Goal: Complete application form: Complete application form

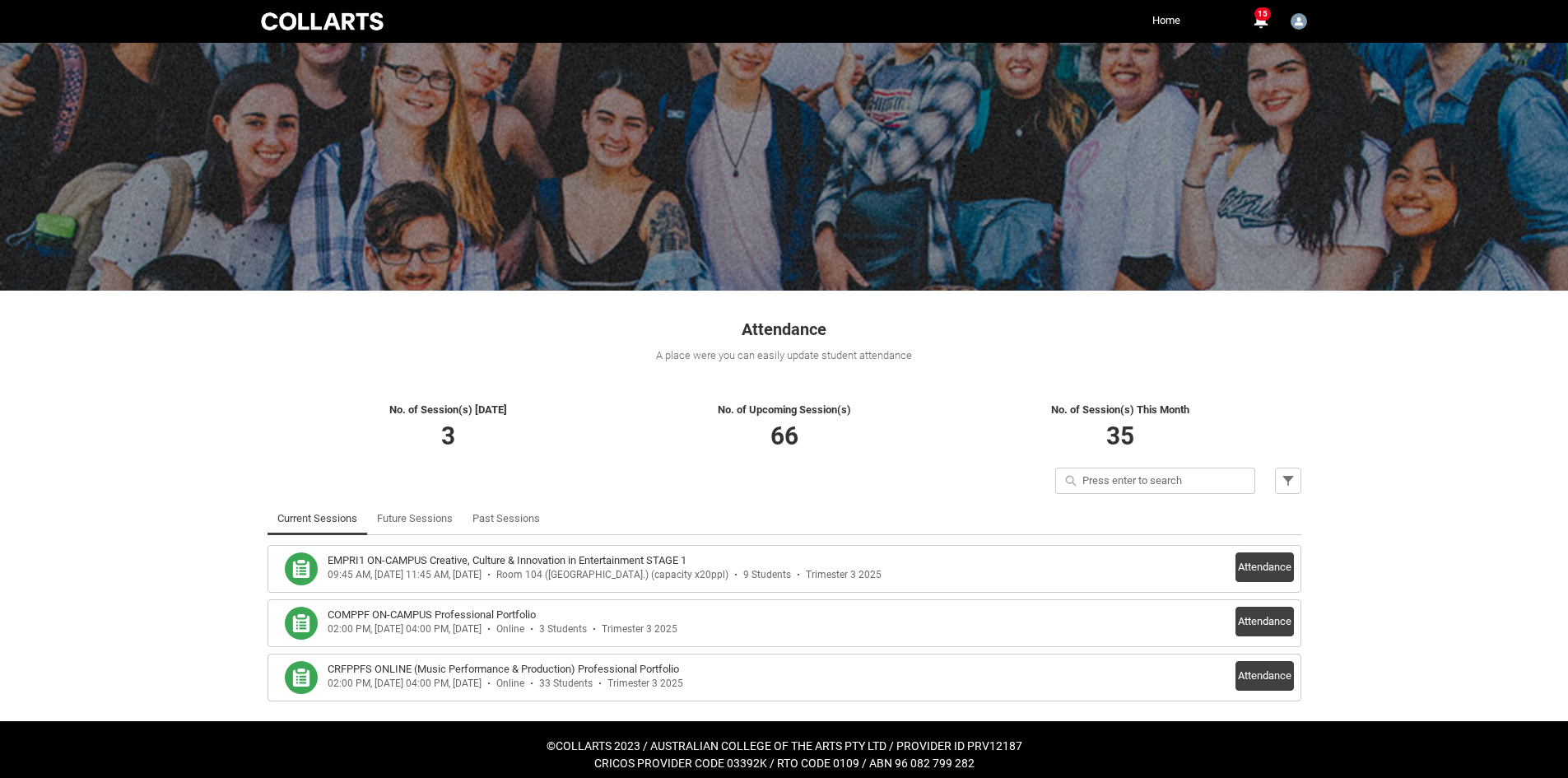
scroll to position [27, 0]
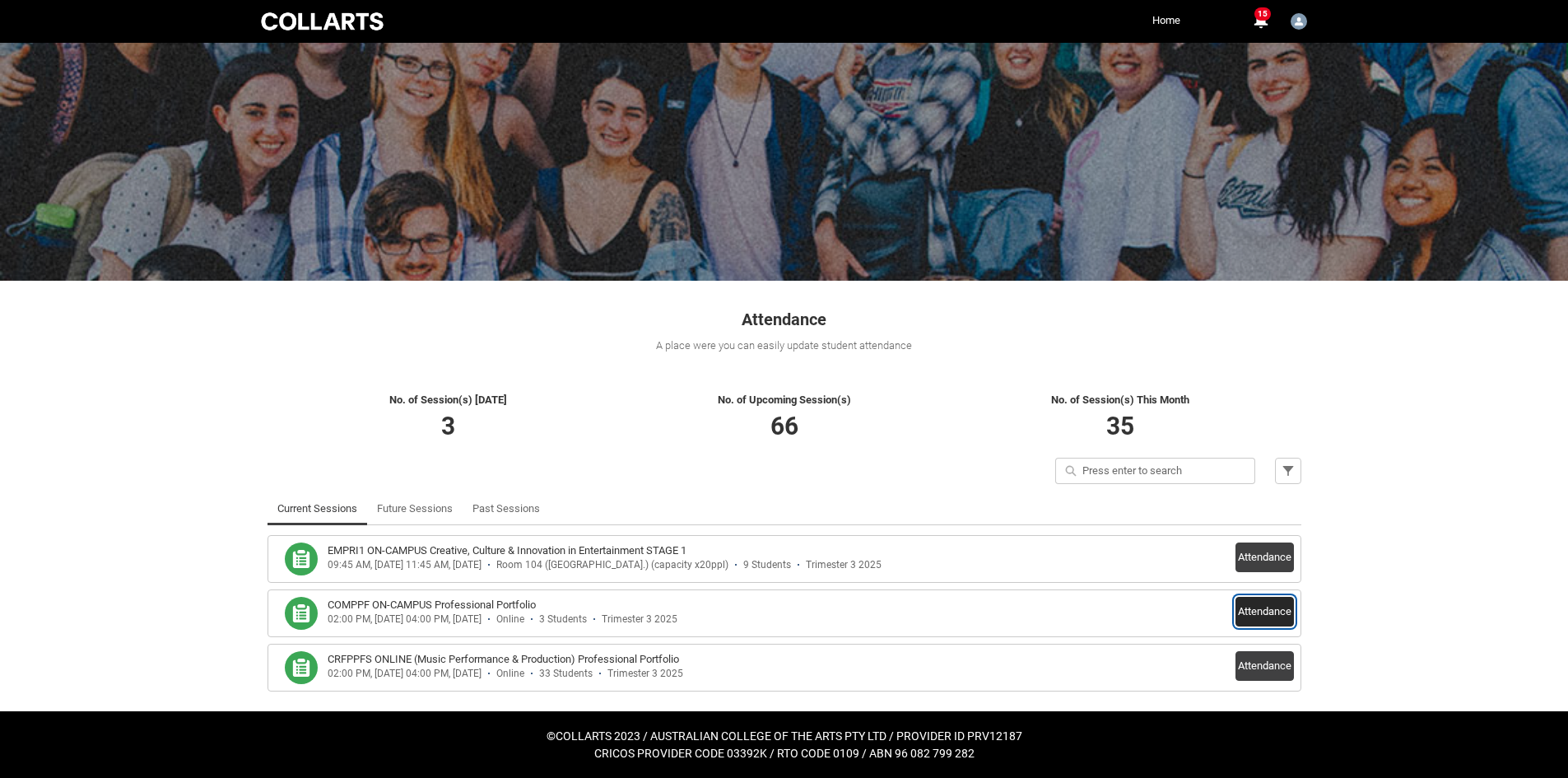
click at [1263, 604] on button "Attendance" at bounding box center [1264, 611] width 58 height 30
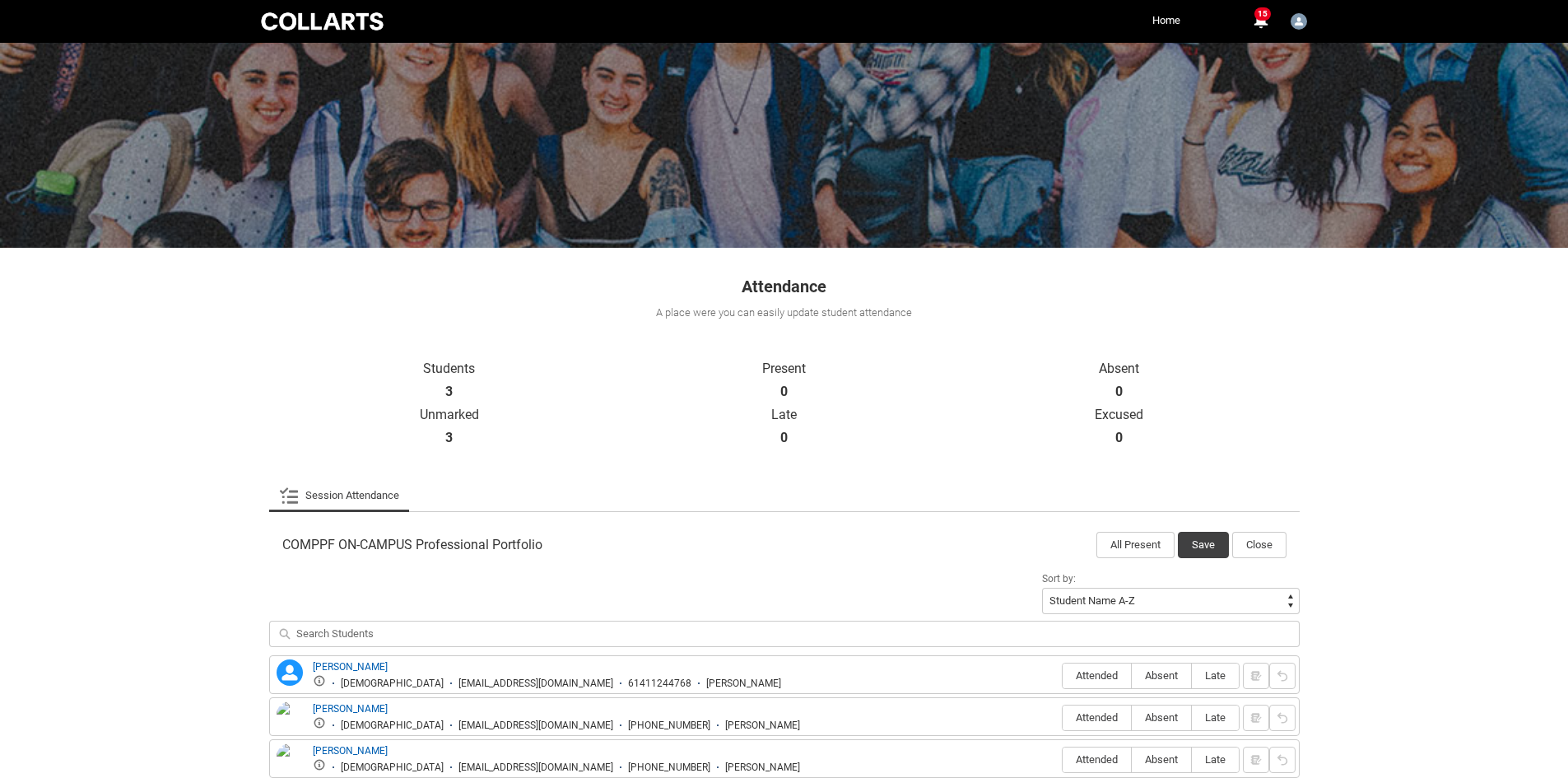
scroll to position [158, 0]
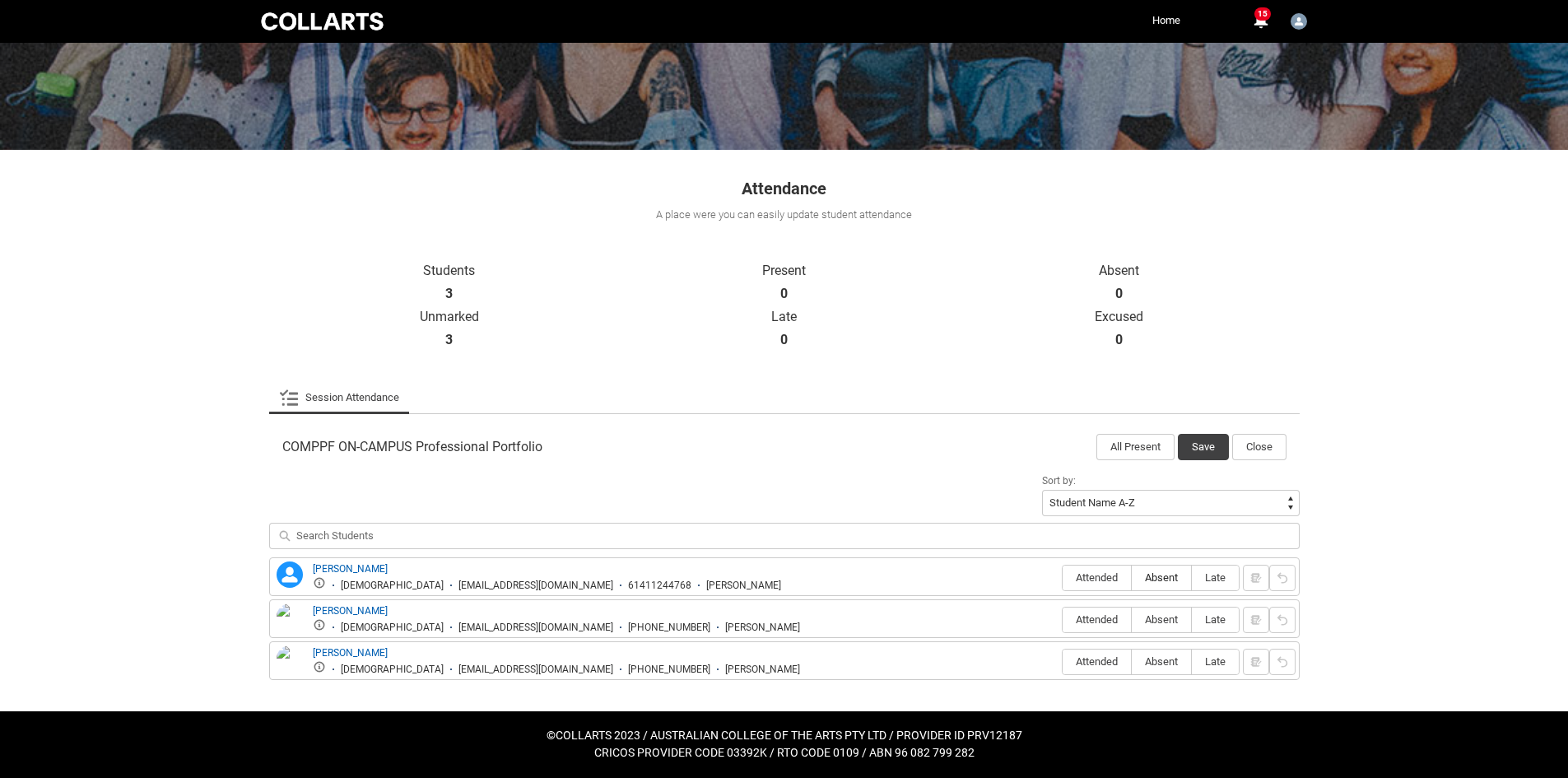
click at [1168, 577] on span "Absent" at bounding box center [1161, 577] width 59 height 13
click at [1132, 577] on input "Absent" at bounding box center [1131, 577] width 1 height 1
type lightning-radio-group "Absent"
radio input "true"
drag, startPoint x: 1163, startPoint y: 610, endPoint x: 1165, endPoint y: 653, distance: 43.0
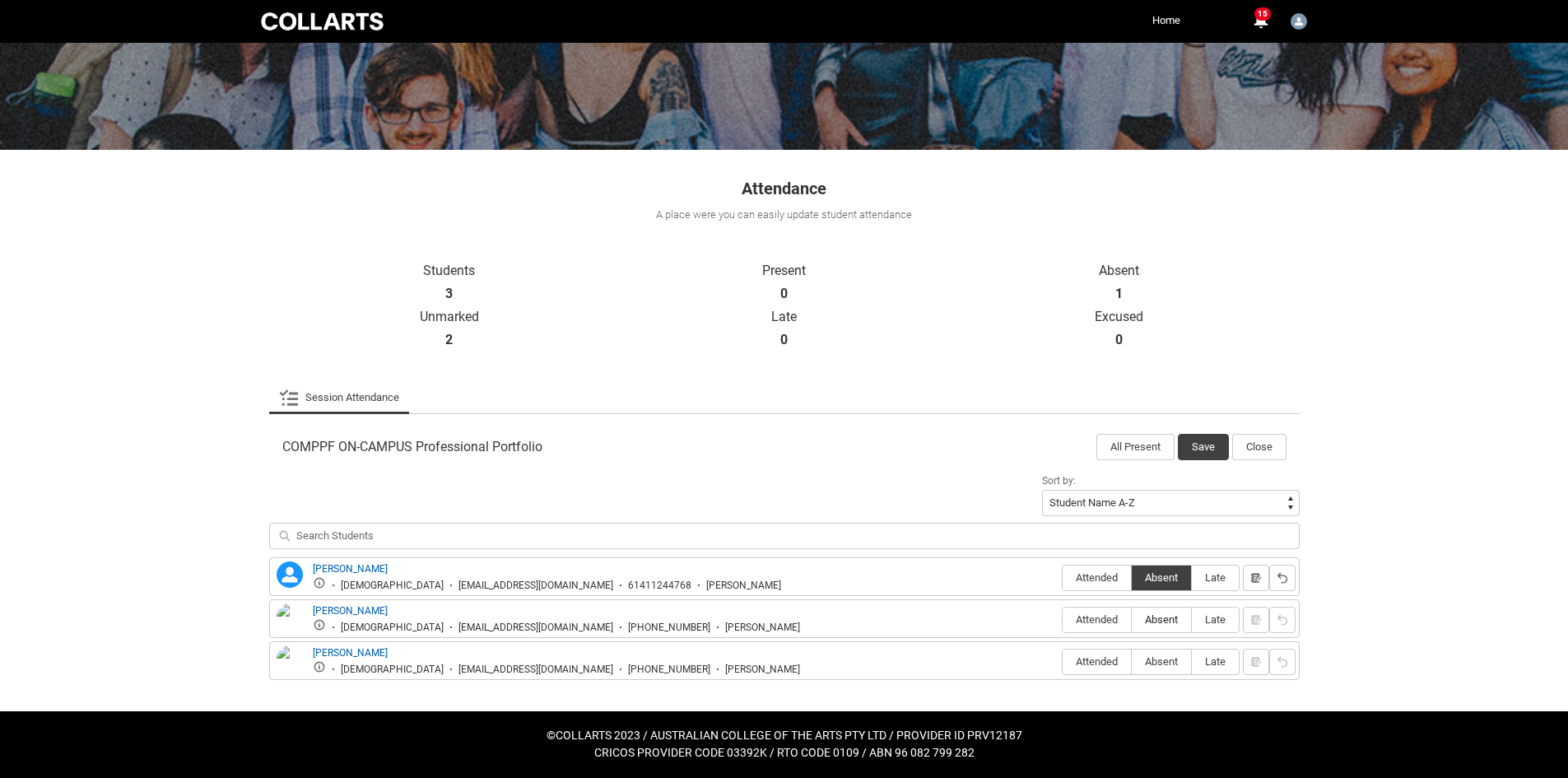
click at [1162, 611] on label "Absent" at bounding box center [1161, 620] width 59 height 25
click at [1132, 619] on input "Absent" at bounding box center [1131, 619] width 1 height 1
type lightning-radio-group "Absent"
radio input "true"
click at [1167, 659] on span "Absent" at bounding box center [1161, 662] width 59 height 13
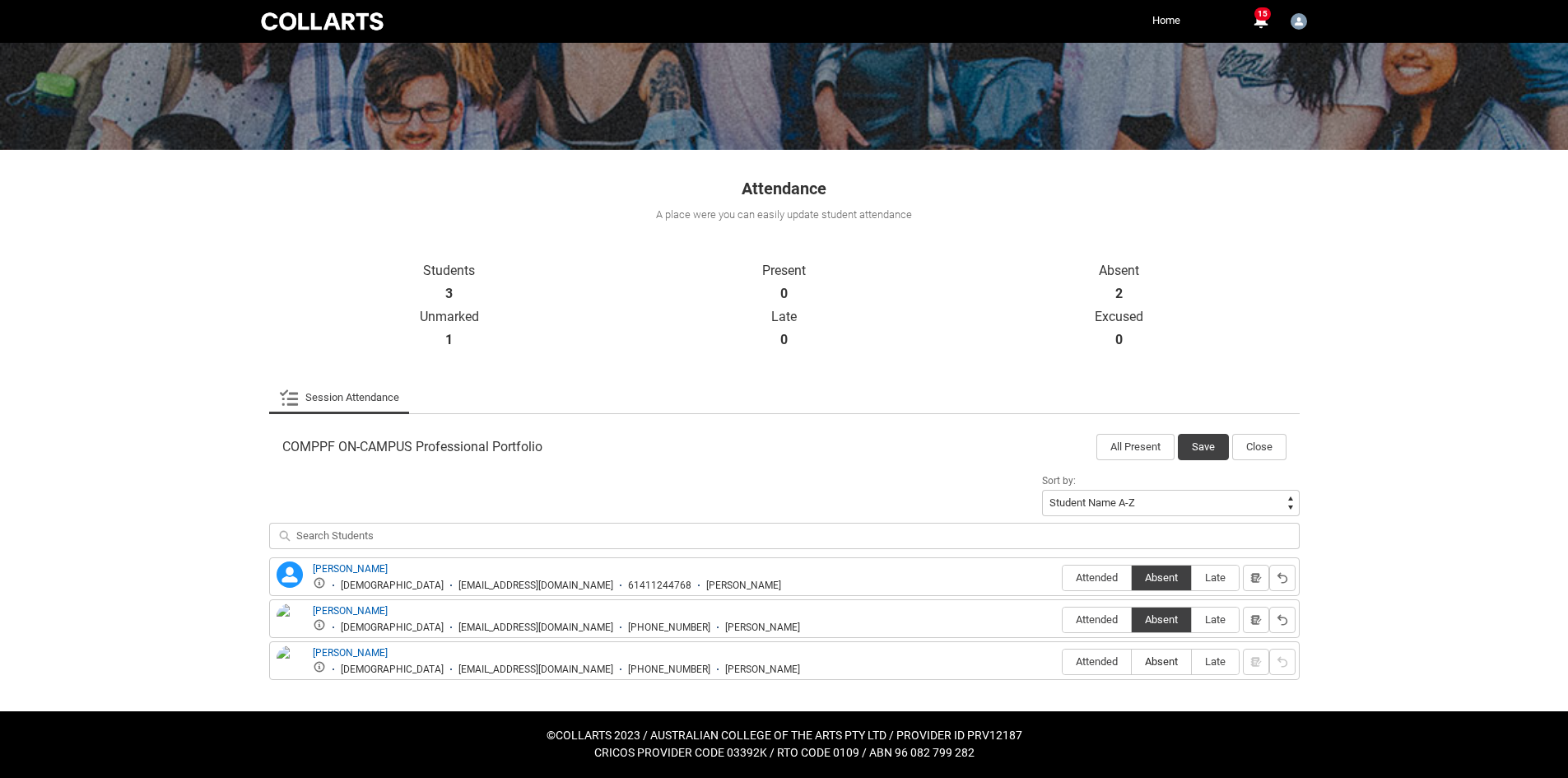
click at [1132, 661] on input "Absent" at bounding box center [1131, 661] width 1 height 1
type lightning-radio-group "Absent"
radio input "true"
click at [1194, 440] on button "Save" at bounding box center [1203, 446] width 51 height 26
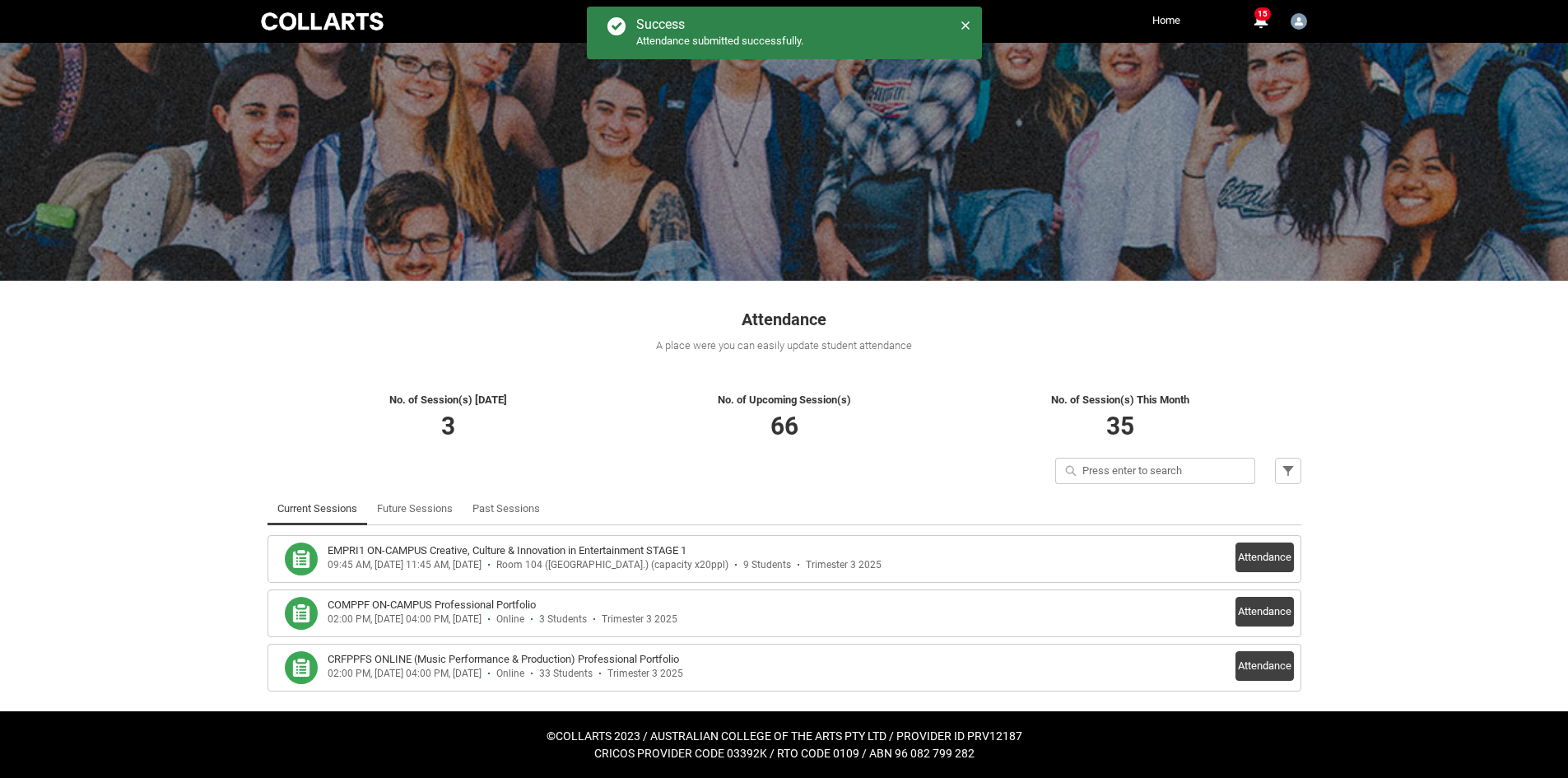
scroll to position [27, 0]
click at [1245, 655] on button "Attendance" at bounding box center [1264, 665] width 58 height 30
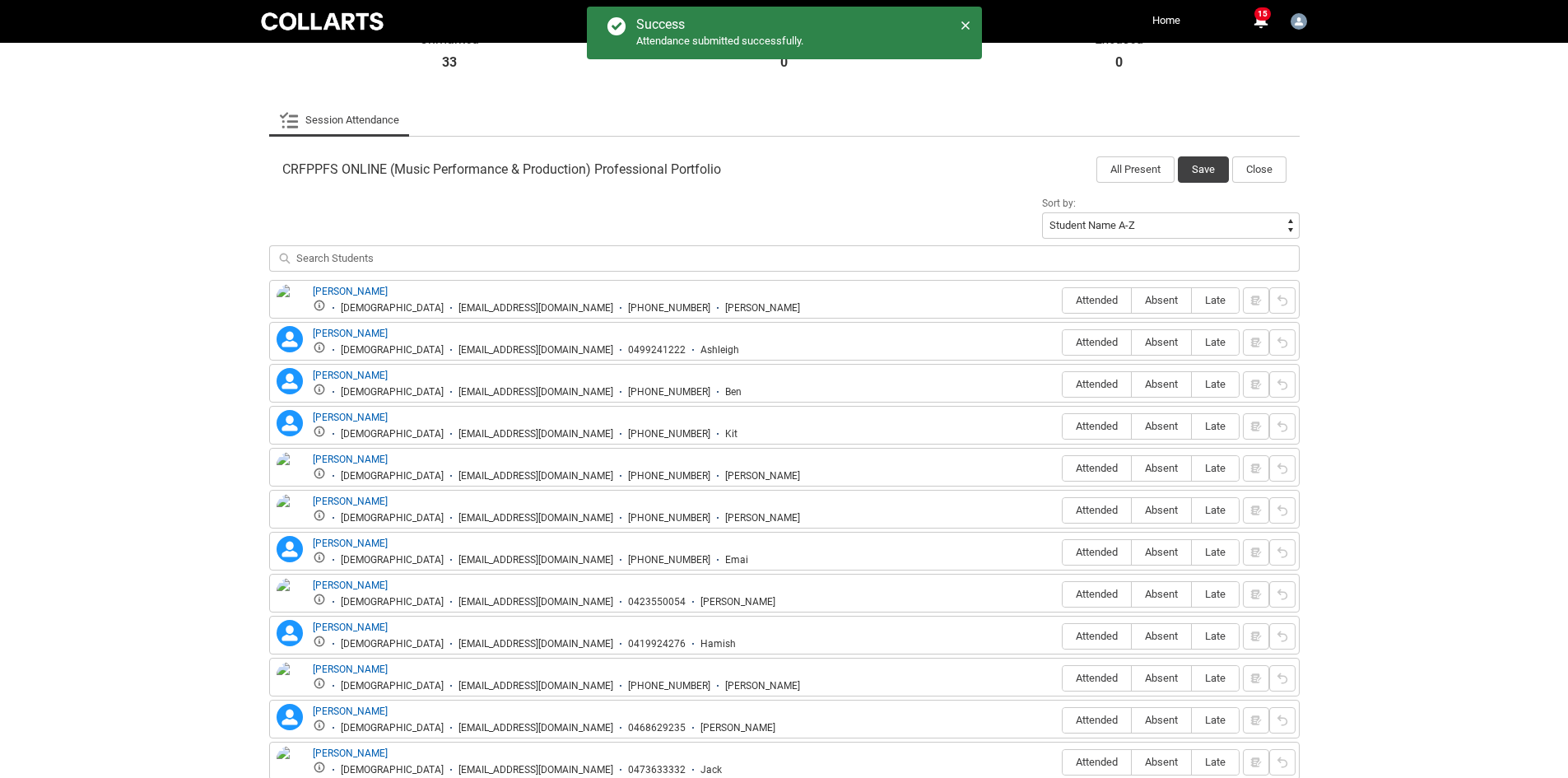
scroll to position [439, 0]
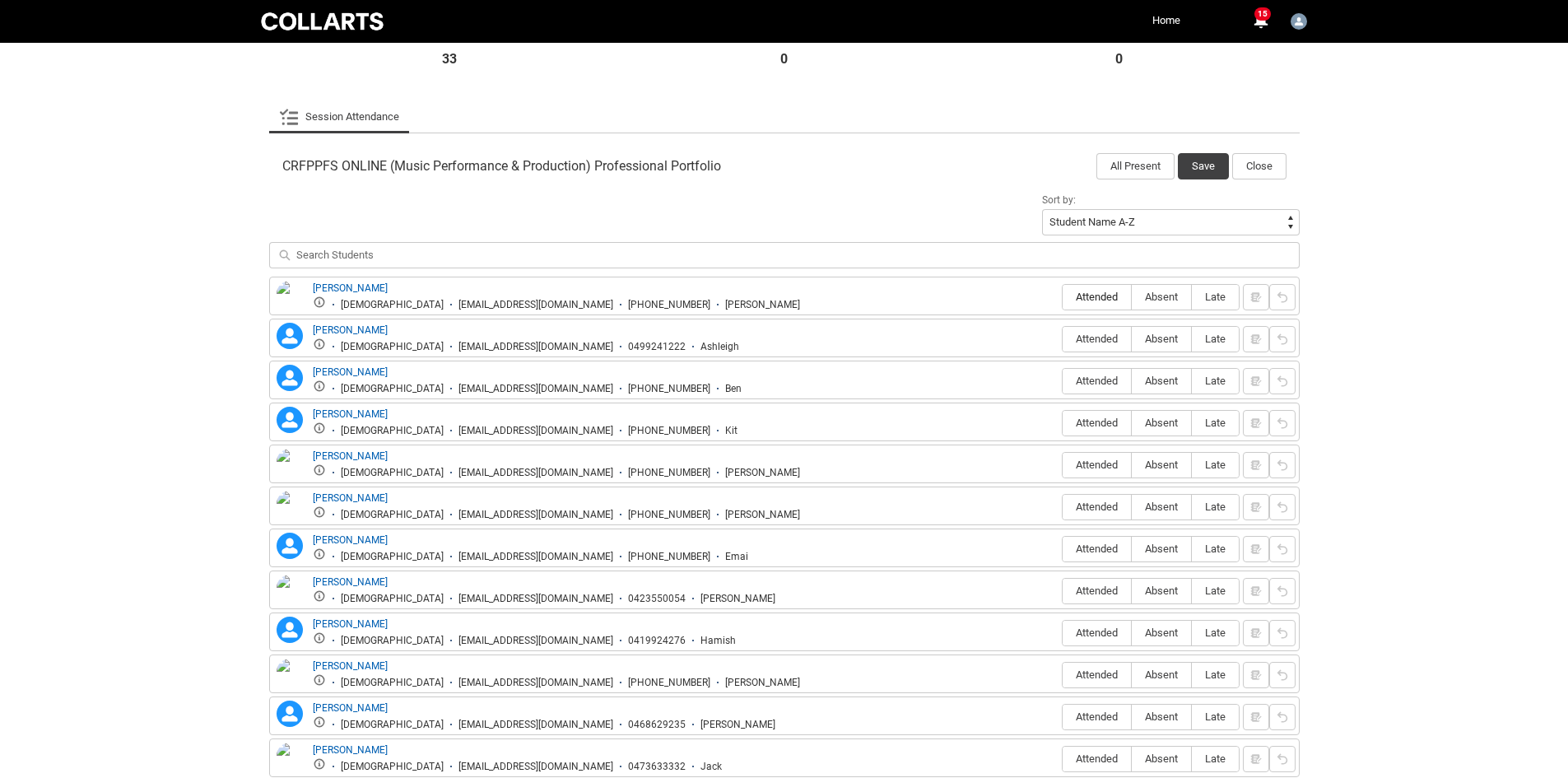
click at [1093, 295] on span "Attended" at bounding box center [1096, 297] width 68 height 13
click at [1063, 296] on input "Attended" at bounding box center [1062, 296] width 1 height 1
type lightning-radio-group "Attended"
radio input "true"
click at [1178, 344] on span "Absent" at bounding box center [1161, 339] width 59 height 13
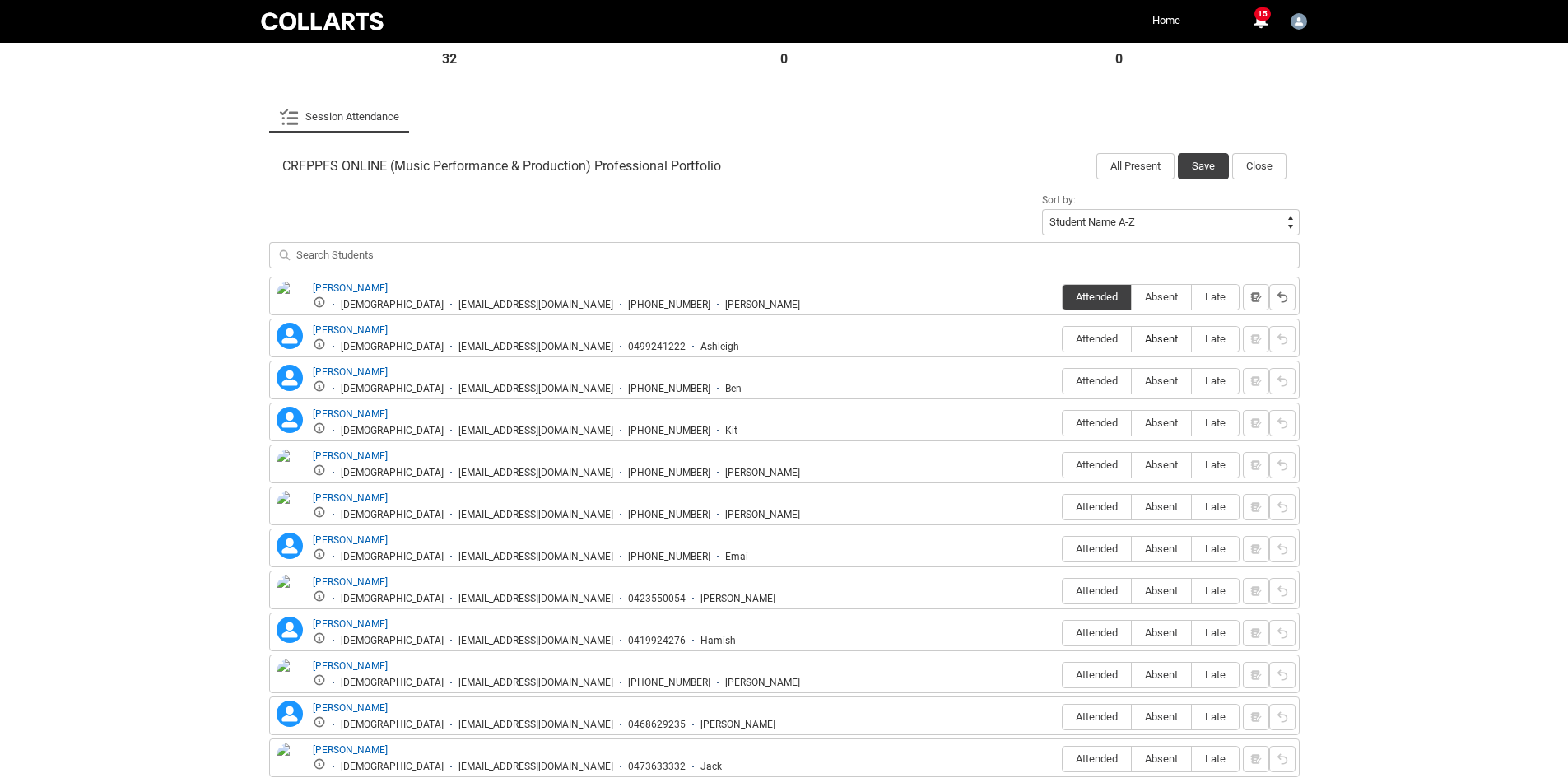
click at [1132, 339] on input "Absent" at bounding box center [1131, 338] width 1 height 1
type lightning-radio-group "Absent"
radio input "true"
click at [1171, 378] on span "Absent" at bounding box center [1161, 381] width 59 height 13
click at [1132, 380] on input "Absent" at bounding box center [1131, 380] width 1 height 1
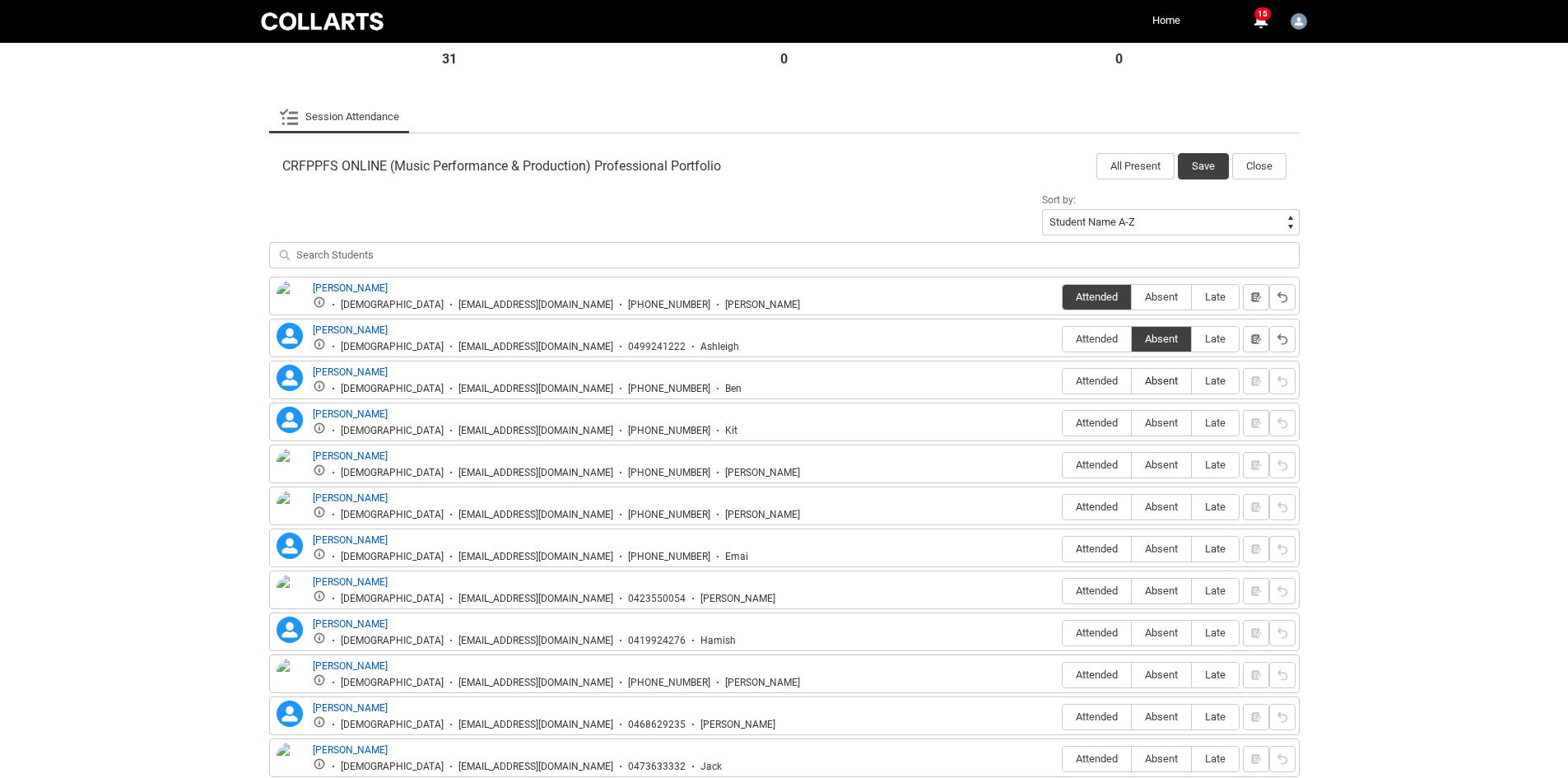
type lightning-radio-group "Absent"
radio input "true"
click at [1175, 422] on span "Absent" at bounding box center [1161, 423] width 59 height 13
click at [1132, 422] on input "Absent" at bounding box center [1131, 422] width 1 height 1
type lightning-radio-group "Absent"
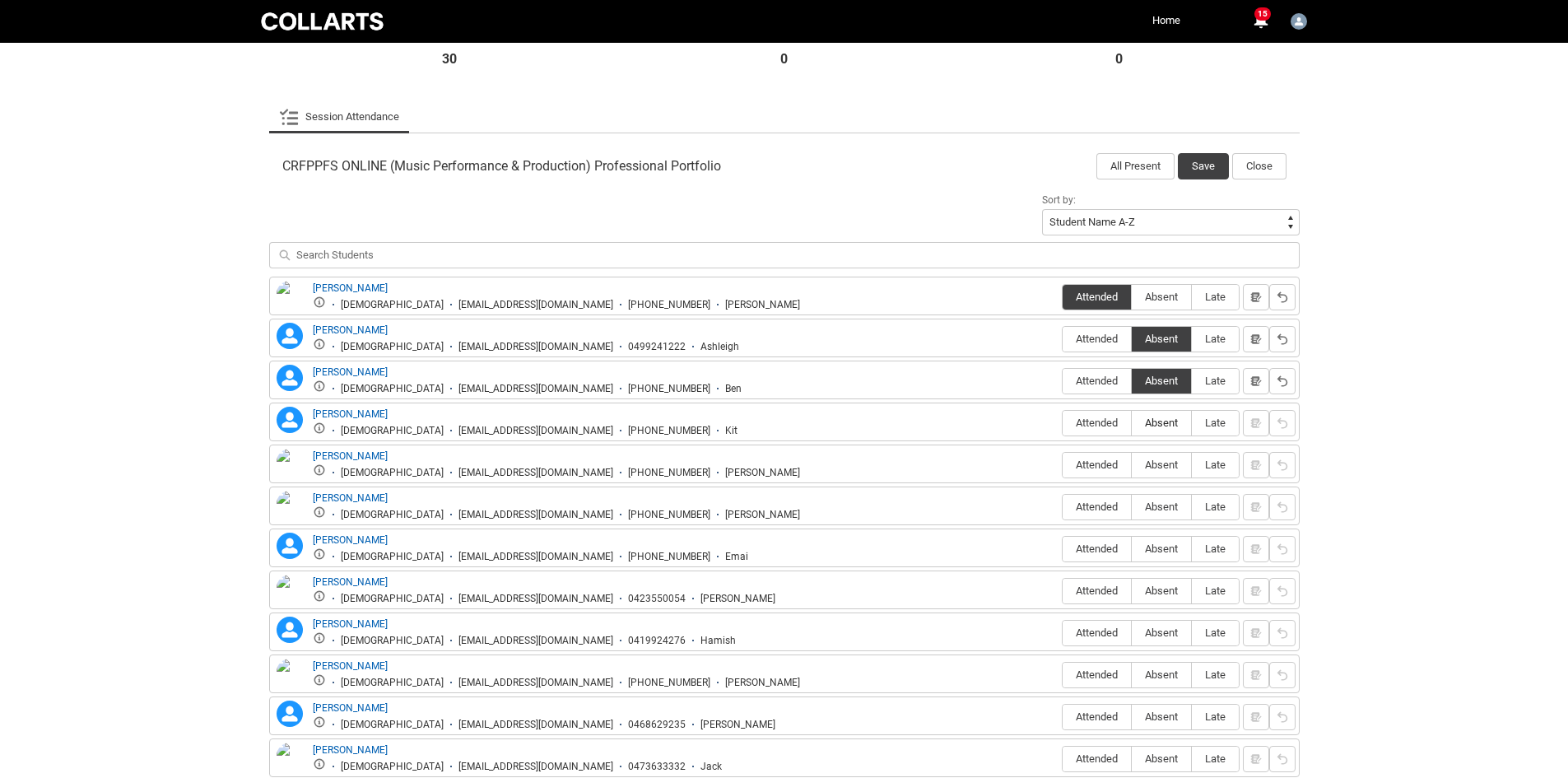
radio input "true"
click at [1173, 464] on span "Absent" at bounding box center [1161, 464] width 59 height 13
click at [1132, 464] on input "Absent" at bounding box center [1131, 464] width 1 height 1
type lightning-radio-group "Absent"
radio input "true"
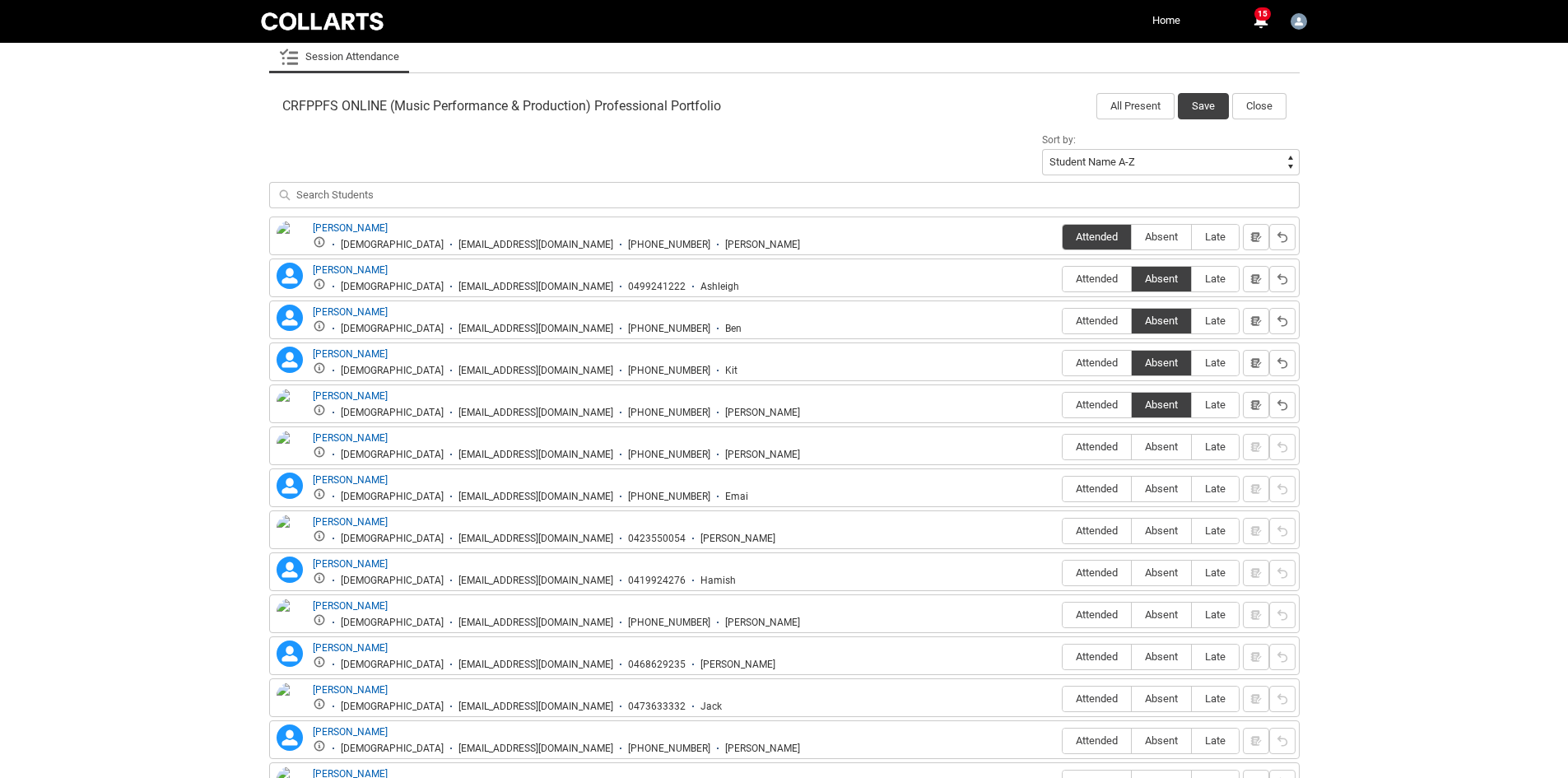
scroll to position [603, 0]
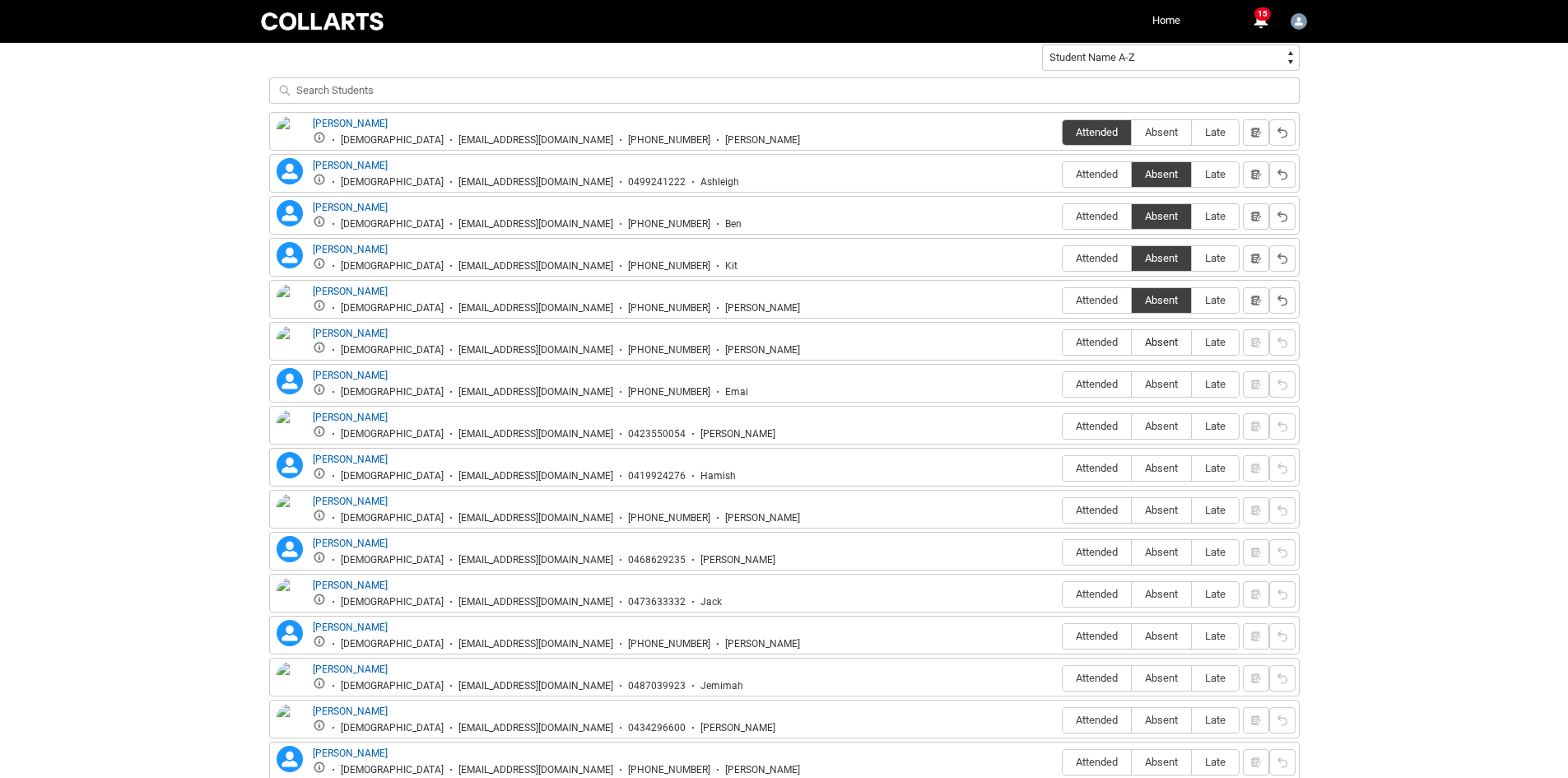
click at [1170, 343] on span "Absent" at bounding box center [1161, 342] width 59 height 13
click at [1132, 343] on input "Absent" at bounding box center [1131, 342] width 1 height 1
type lightning-radio-group "Absent"
radio input "true"
click at [1162, 382] on span "Absent" at bounding box center [1161, 384] width 59 height 13
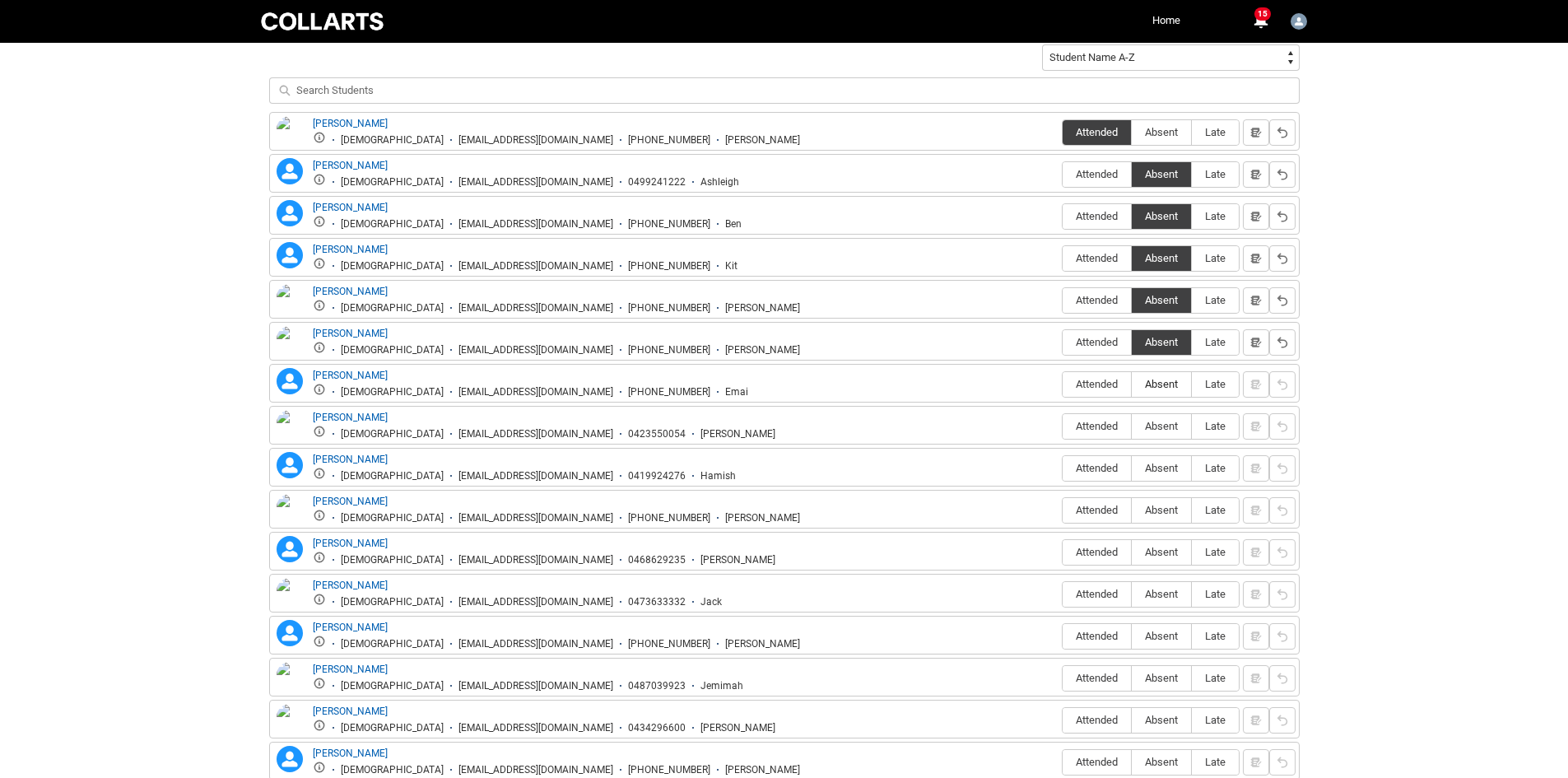
click at [1132, 384] on input "Absent" at bounding box center [1131, 384] width 1 height 1
type lightning-radio-group "Absent"
radio input "true"
click at [1168, 425] on span "Absent" at bounding box center [1161, 426] width 59 height 13
click at [1132, 425] on input "Absent" at bounding box center [1131, 425] width 1 height 1
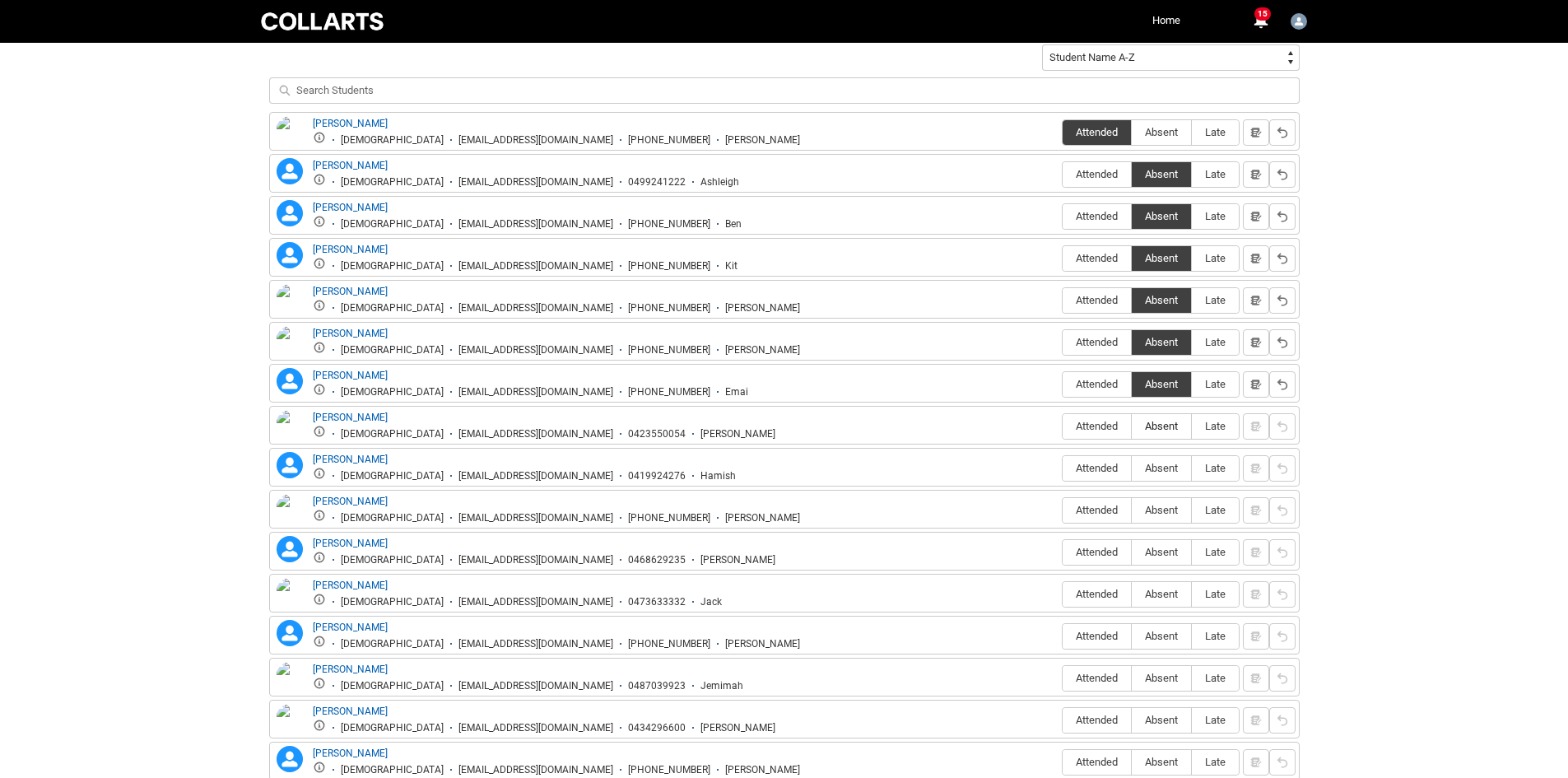
type lightning-radio-group "Absent"
radio input "true"
click at [1084, 474] on label "Attended" at bounding box center [1096, 469] width 68 height 25
click at [1063, 468] on input "Attended" at bounding box center [1062, 467] width 1 height 1
type lightning-radio-group "Attended"
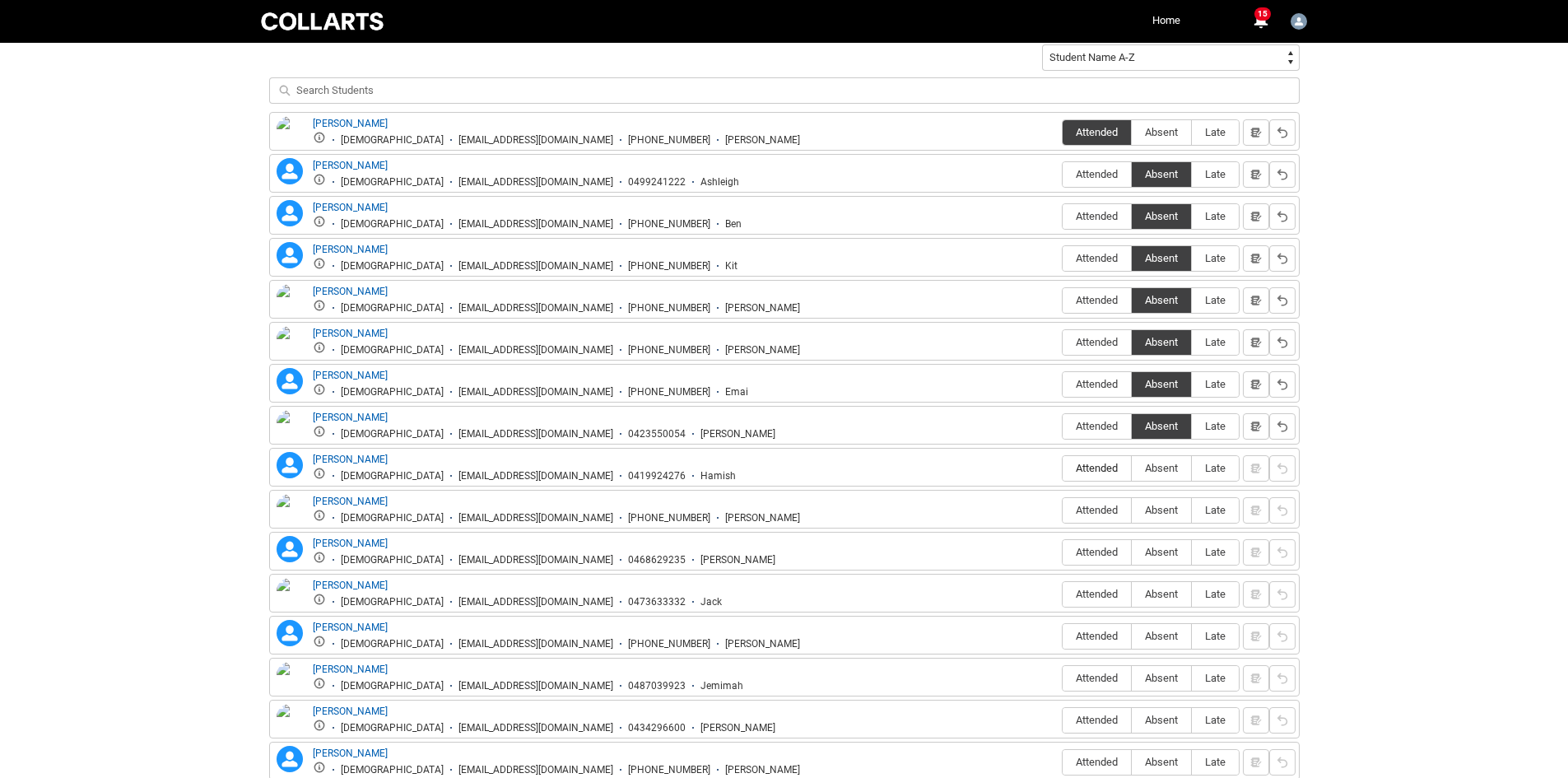
radio input "true"
click at [1169, 511] on span "Absent" at bounding box center [1161, 510] width 59 height 13
click at [1132, 510] on input "Absent" at bounding box center [1131, 509] width 1 height 1
type lightning-radio-group "Absent"
radio input "true"
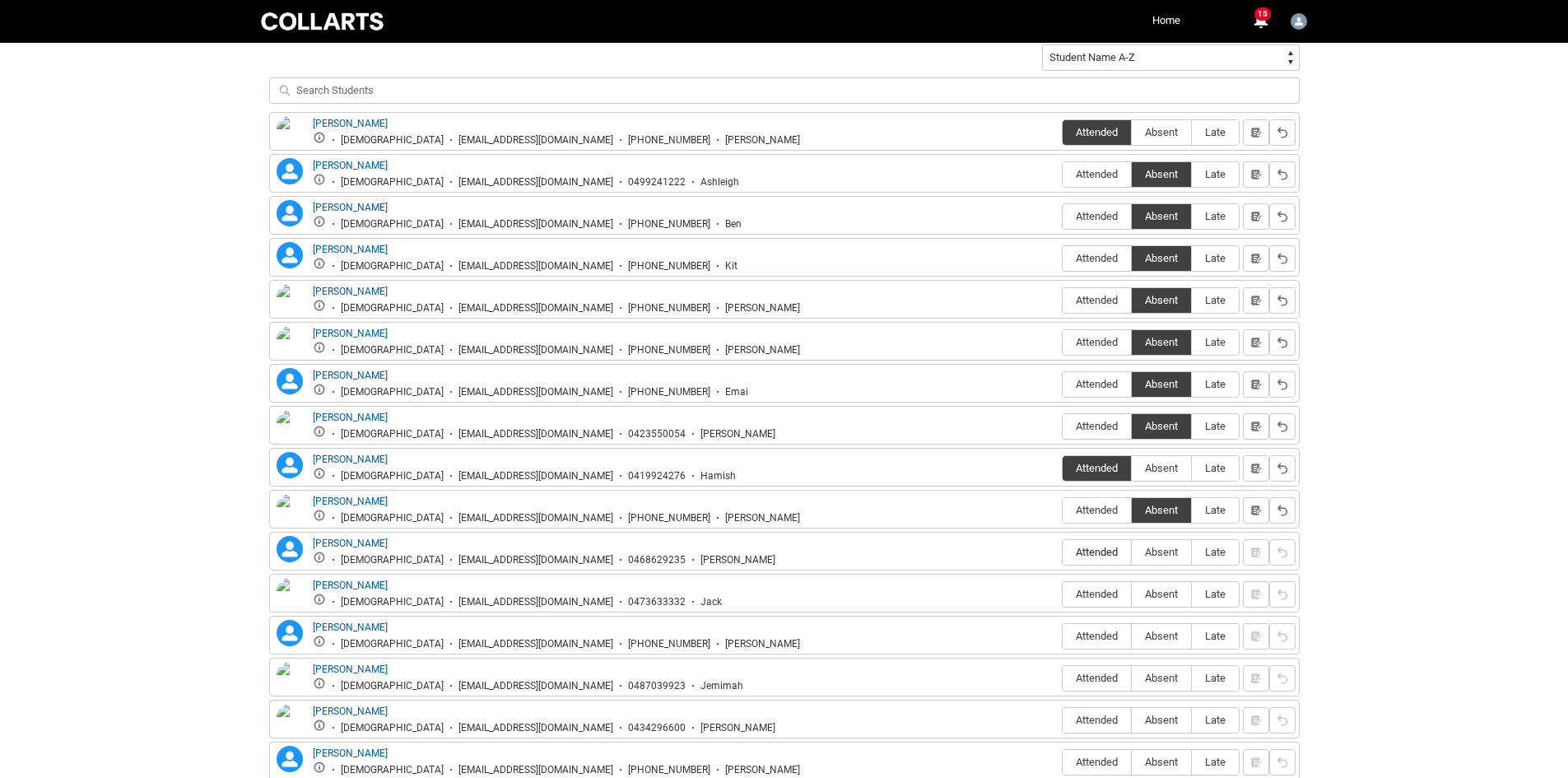
click at [1101, 554] on span "Attended" at bounding box center [1096, 552] width 68 height 13
click at [1063, 553] on input "Attended" at bounding box center [1062, 552] width 1 height 1
type lightning-radio-group "Attended"
radio input "true"
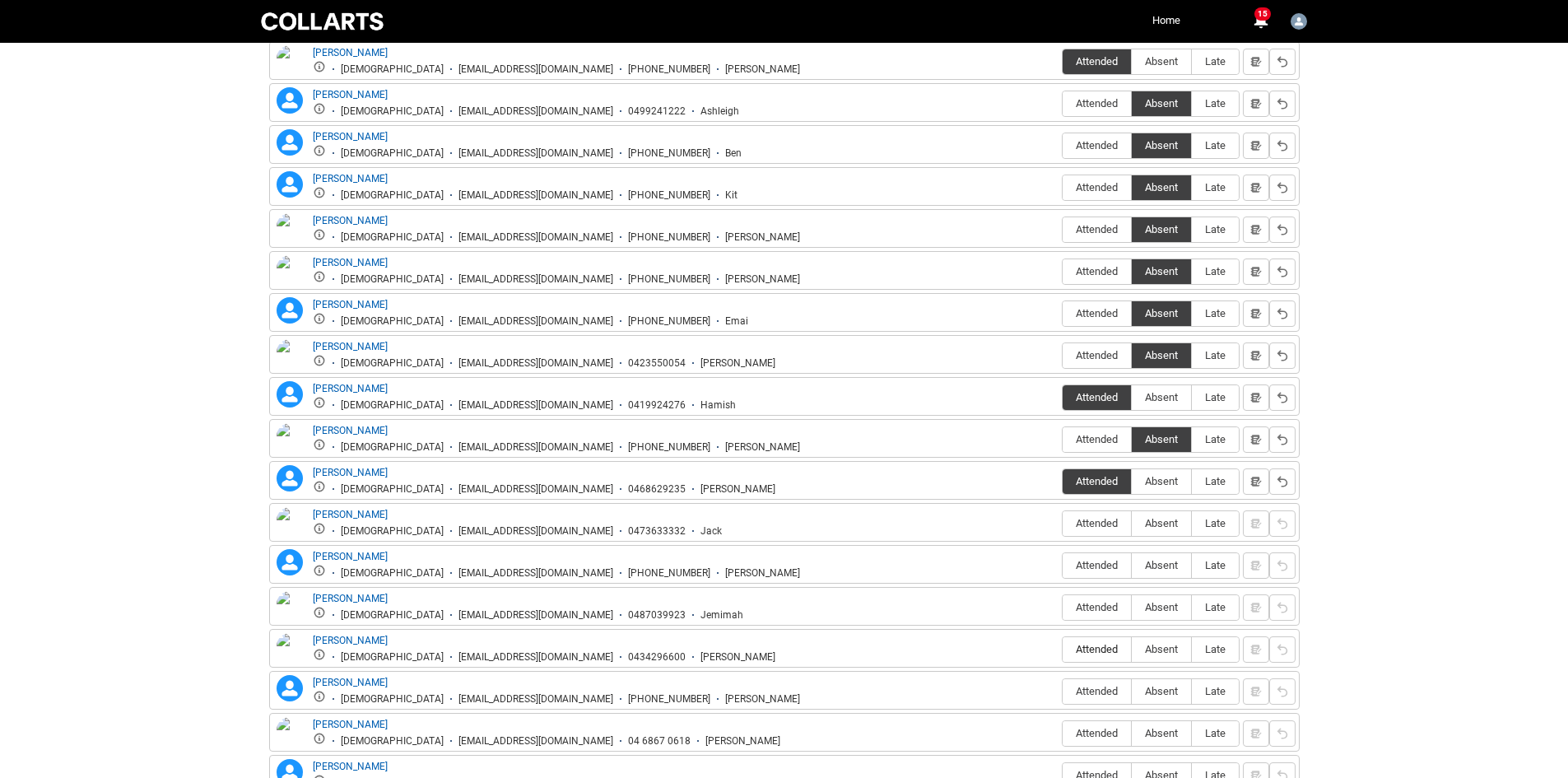
scroll to position [768, 0]
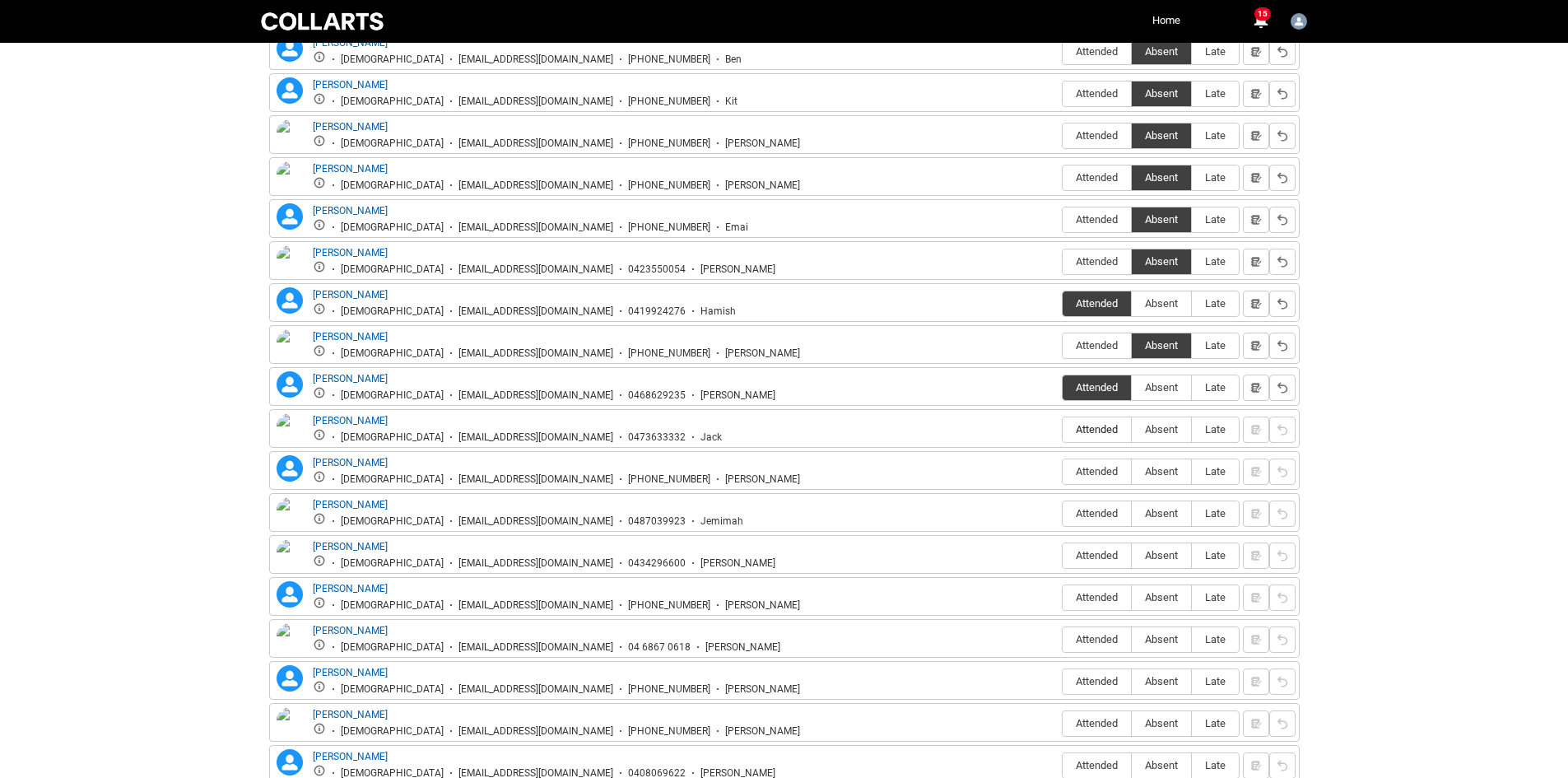
click at [1103, 432] on span "Attended" at bounding box center [1096, 429] width 68 height 13
click at [1063, 430] on input "Attended" at bounding box center [1062, 429] width 1 height 1
type lightning-radio-group "Attended"
radio input "true"
click at [1165, 475] on span "Absent" at bounding box center [1161, 472] width 59 height 13
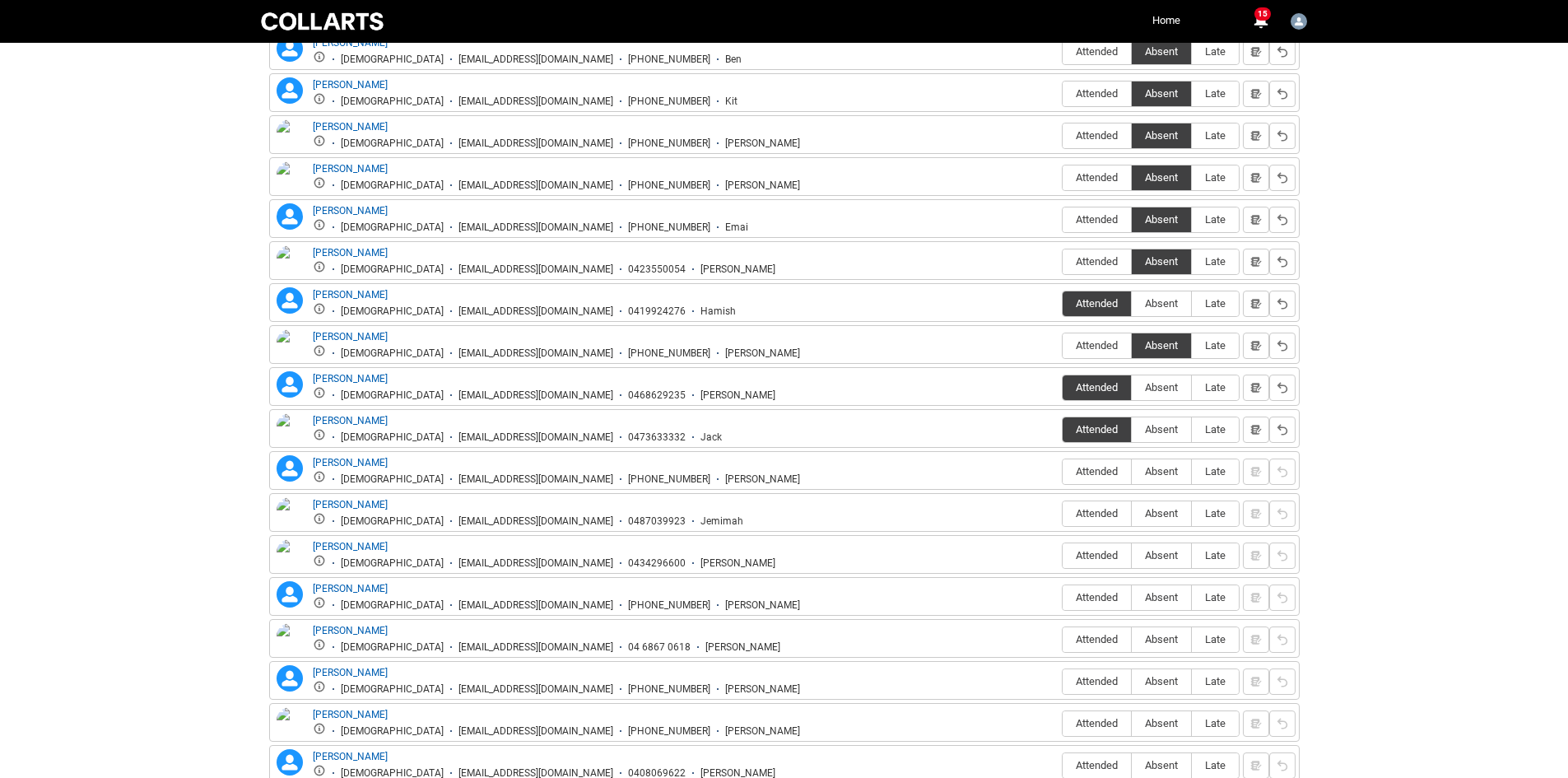
click at [1132, 472] on input "Absent" at bounding box center [1131, 471] width 1 height 1
type lightning-radio-group "Absent"
radio input "true"
click at [1106, 514] on span "Attended" at bounding box center [1096, 514] width 68 height 13
click at [1063, 514] on input "Attended" at bounding box center [1062, 513] width 1 height 1
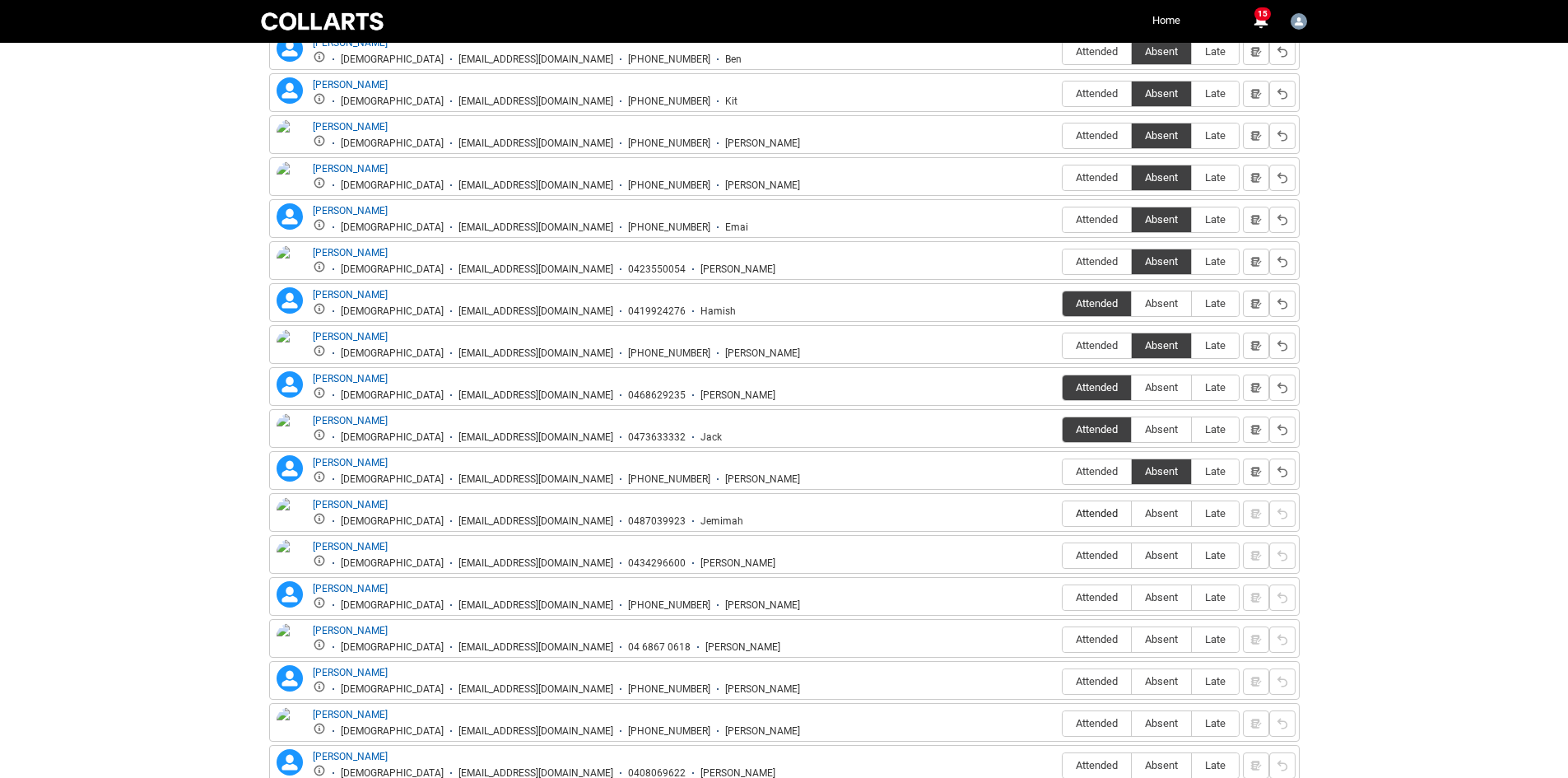
type lightning-radio-group "Attended"
radio input "true"
click at [1096, 553] on span "Attended" at bounding box center [1096, 555] width 68 height 13
click at [1063, 554] on input "Attended" at bounding box center [1062, 554] width 1 height 1
type lightning-radio-group "Attended"
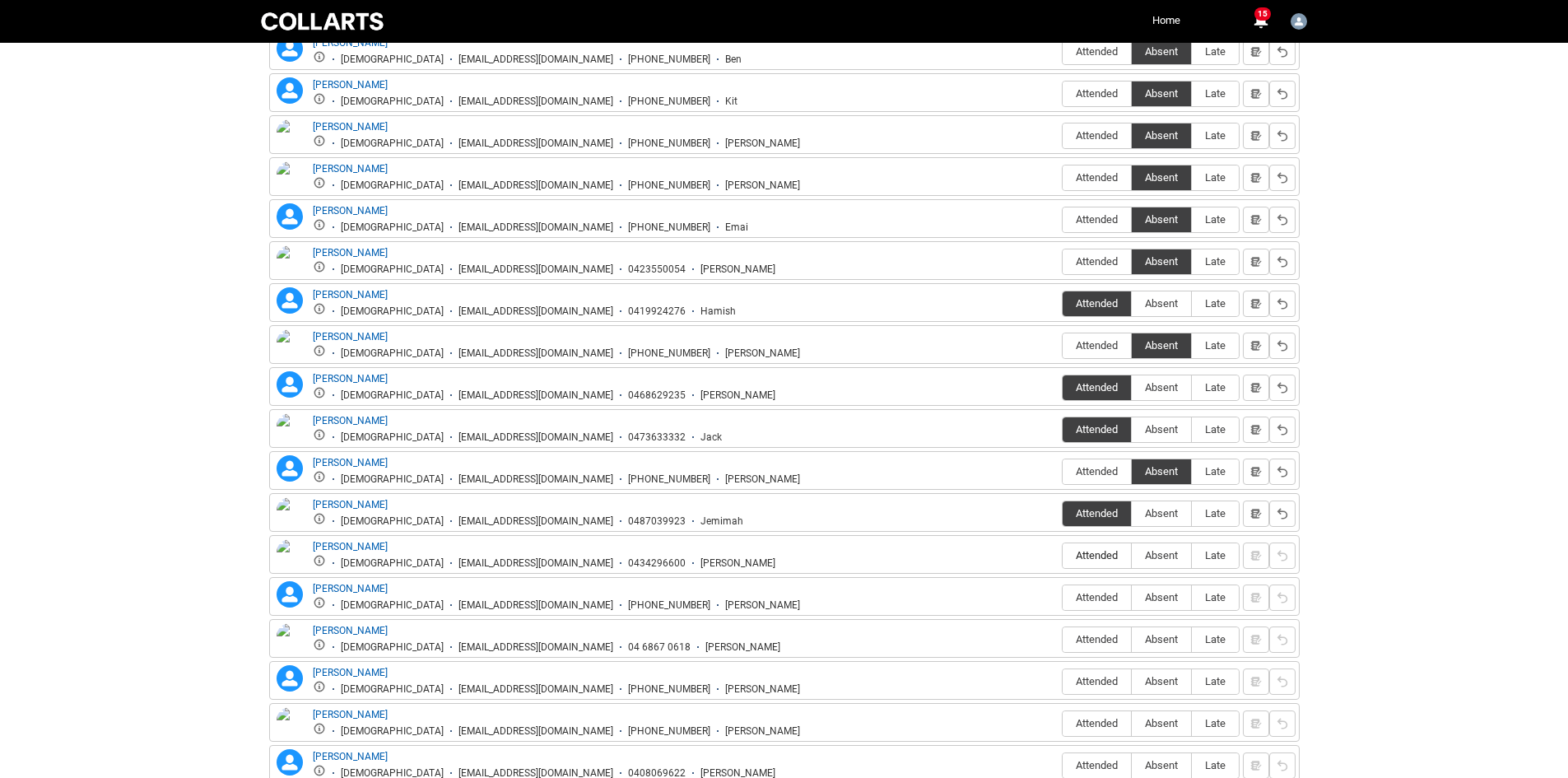
radio input "true"
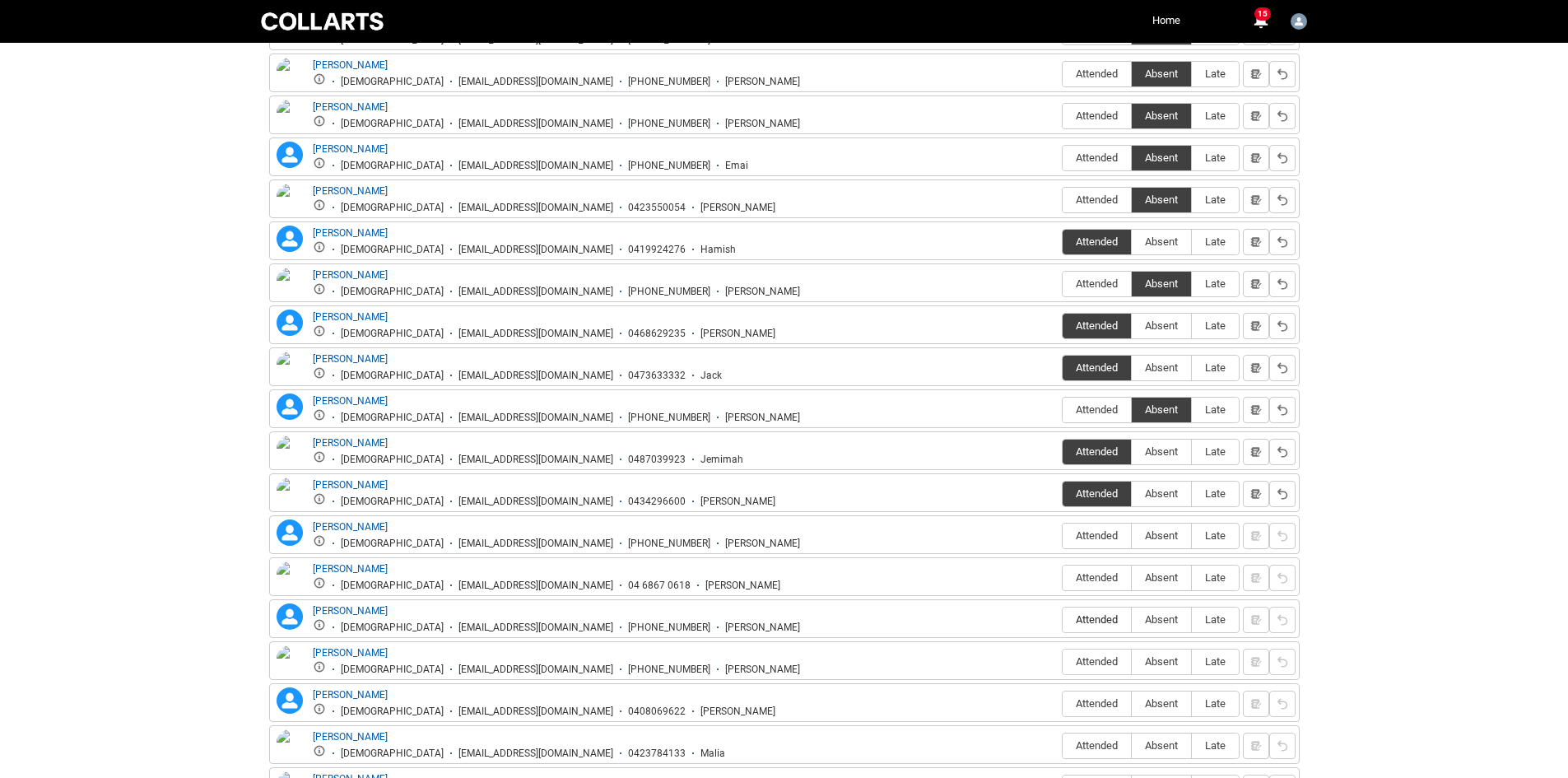
scroll to position [933, 0]
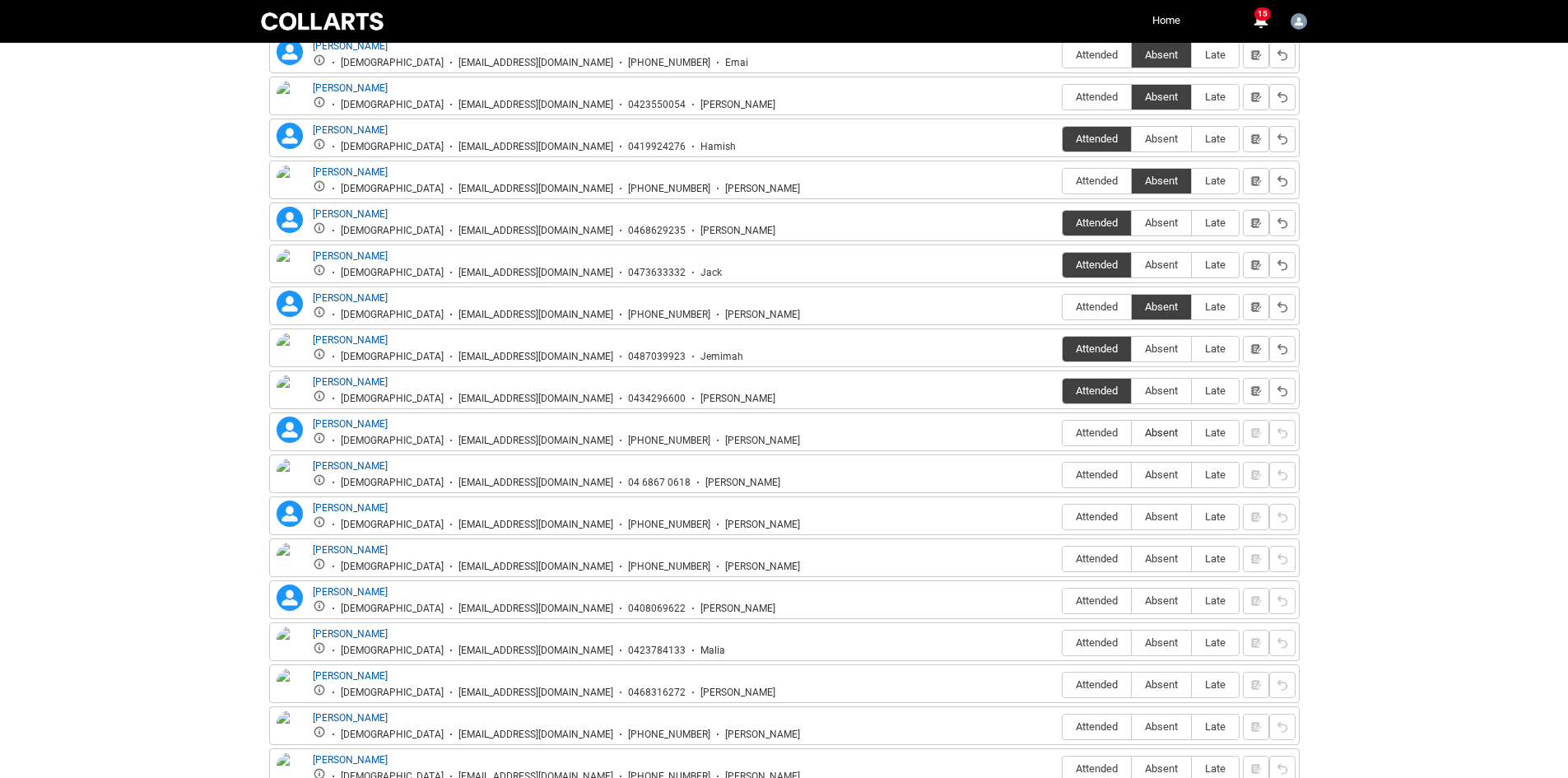
click at [1178, 428] on span "Absent" at bounding box center [1161, 433] width 59 height 13
click at [1132, 432] on input "Absent" at bounding box center [1131, 432] width 1 height 1
type lightning-radio-group "Absent"
radio input "true"
click at [1160, 482] on label "Absent" at bounding box center [1161, 475] width 59 height 25
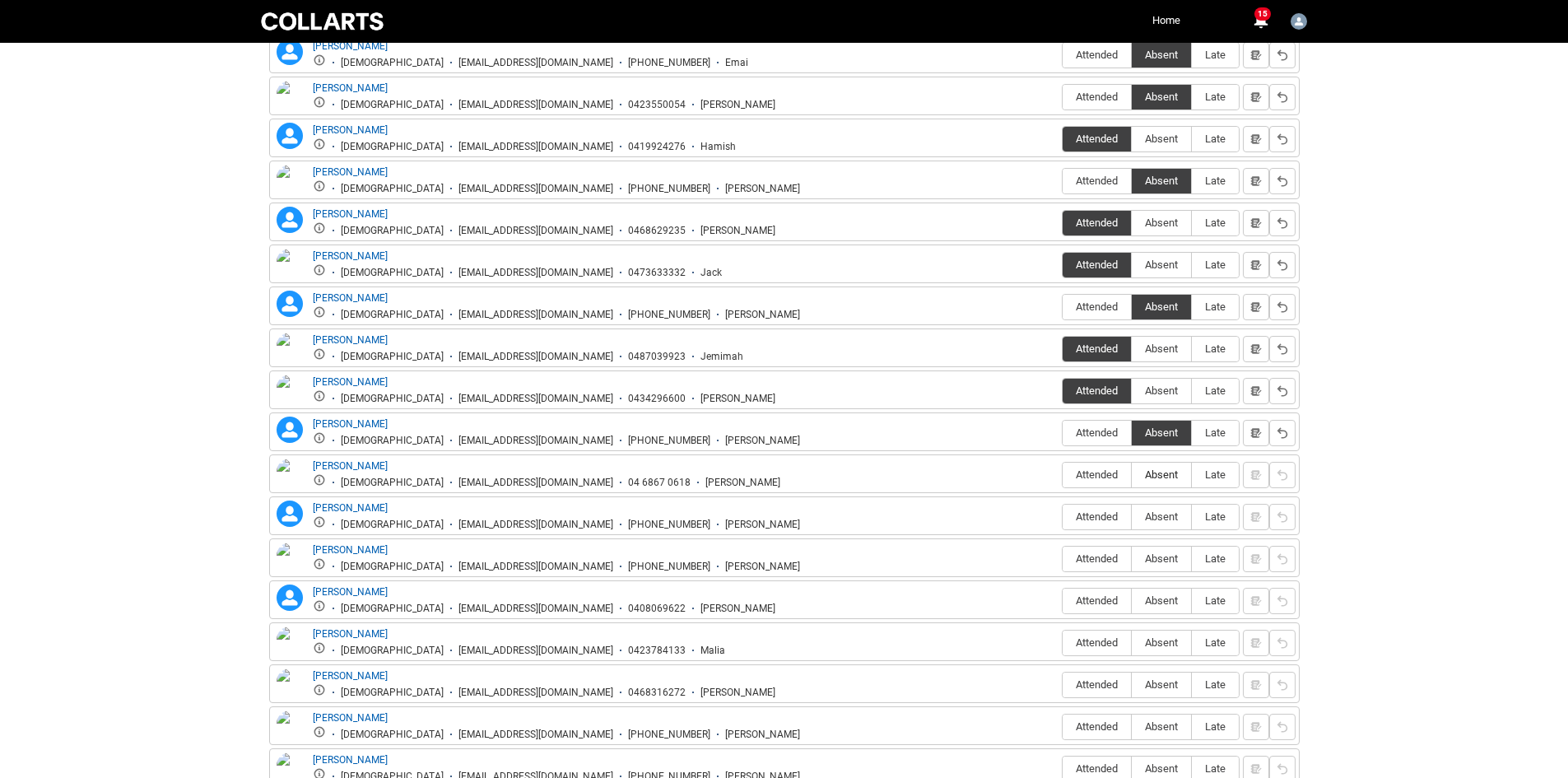
click at [1132, 474] on input "Absent" at bounding box center [1131, 474] width 1 height 1
type lightning-radio-group "Absent"
radio input "true"
click at [1148, 520] on span "Absent" at bounding box center [1161, 516] width 59 height 13
click at [1132, 517] on input "Absent" at bounding box center [1131, 516] width 1 height 1
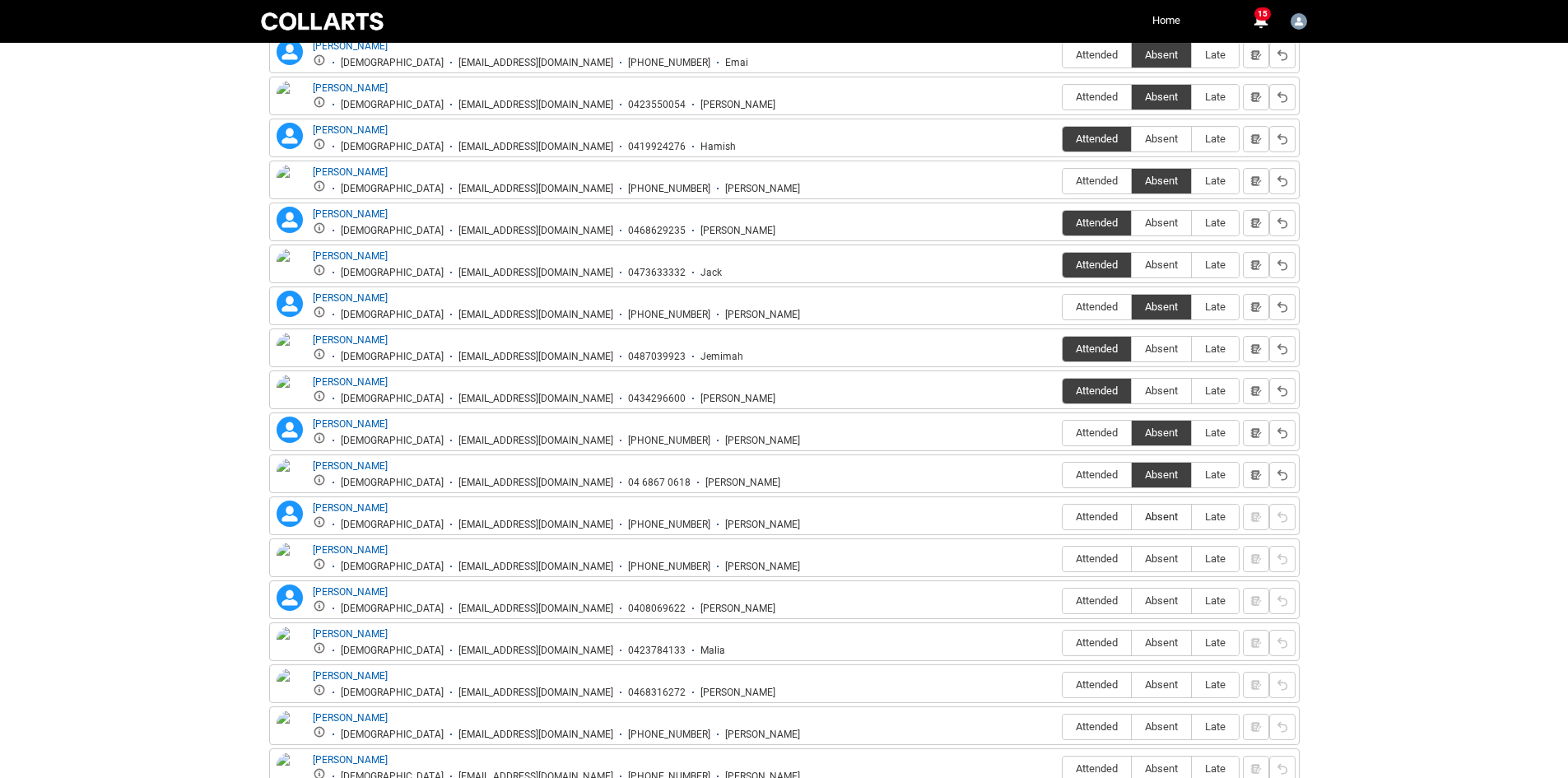
type lightning-radio-group "Absent"
radio input "true"
click at [1160, 559] on span "Absent" at bounding box center [1161, 559] width 59 height 13
click at [1132, 559] on input "Absent" at bounding box center [1131, 558] width 1 height 1
type lightning-radio-group "Absent"
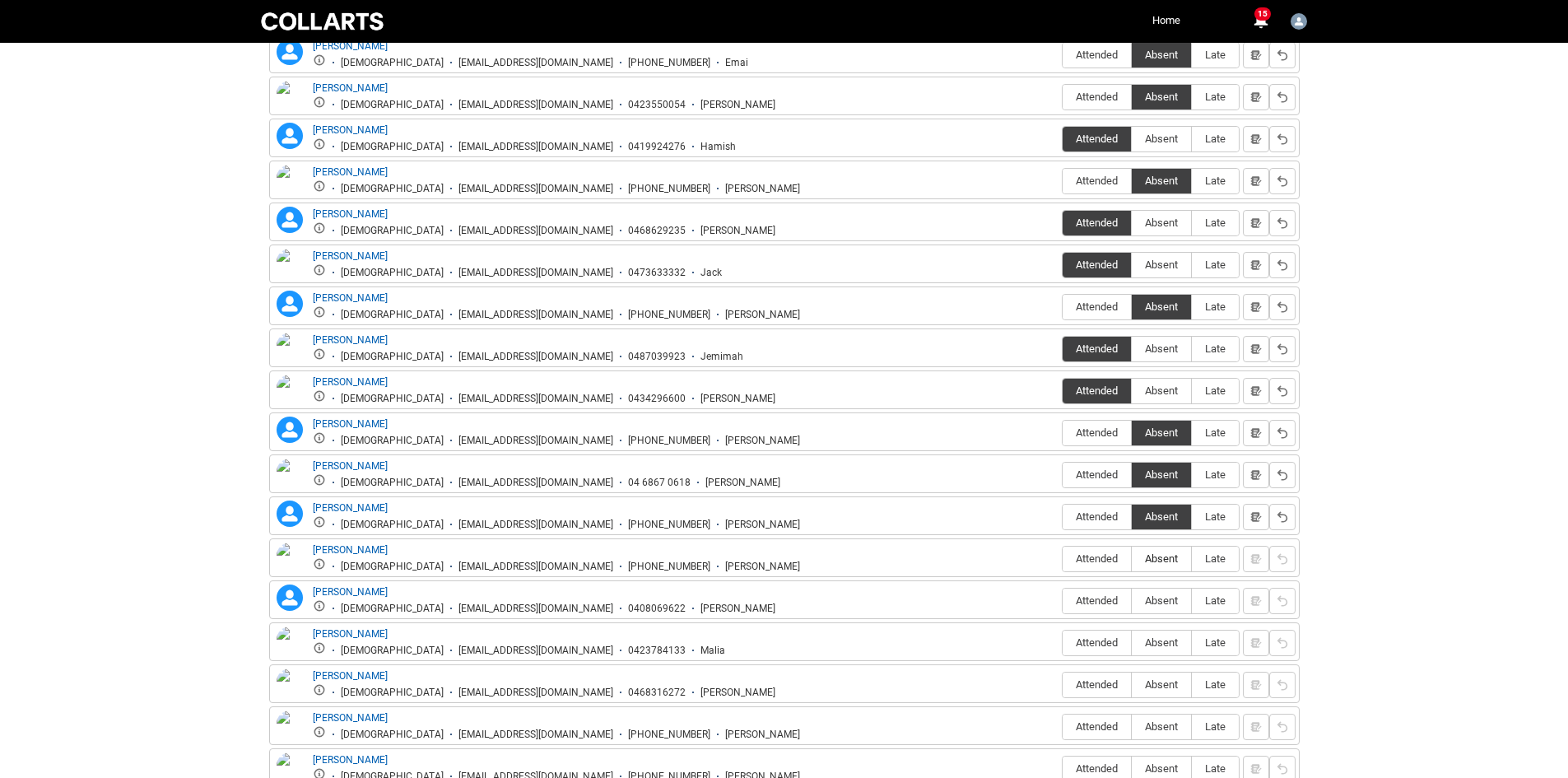
radio input "true"
click at [1088, 603] on span "Attended" at bounding box center [1096, 601] width 68 height 13
click at [1063, 601] on input "Attended" at bounding box center [1062, 600] width 1 height 1
type lightning-radio-group "Attended"
radio input "true"
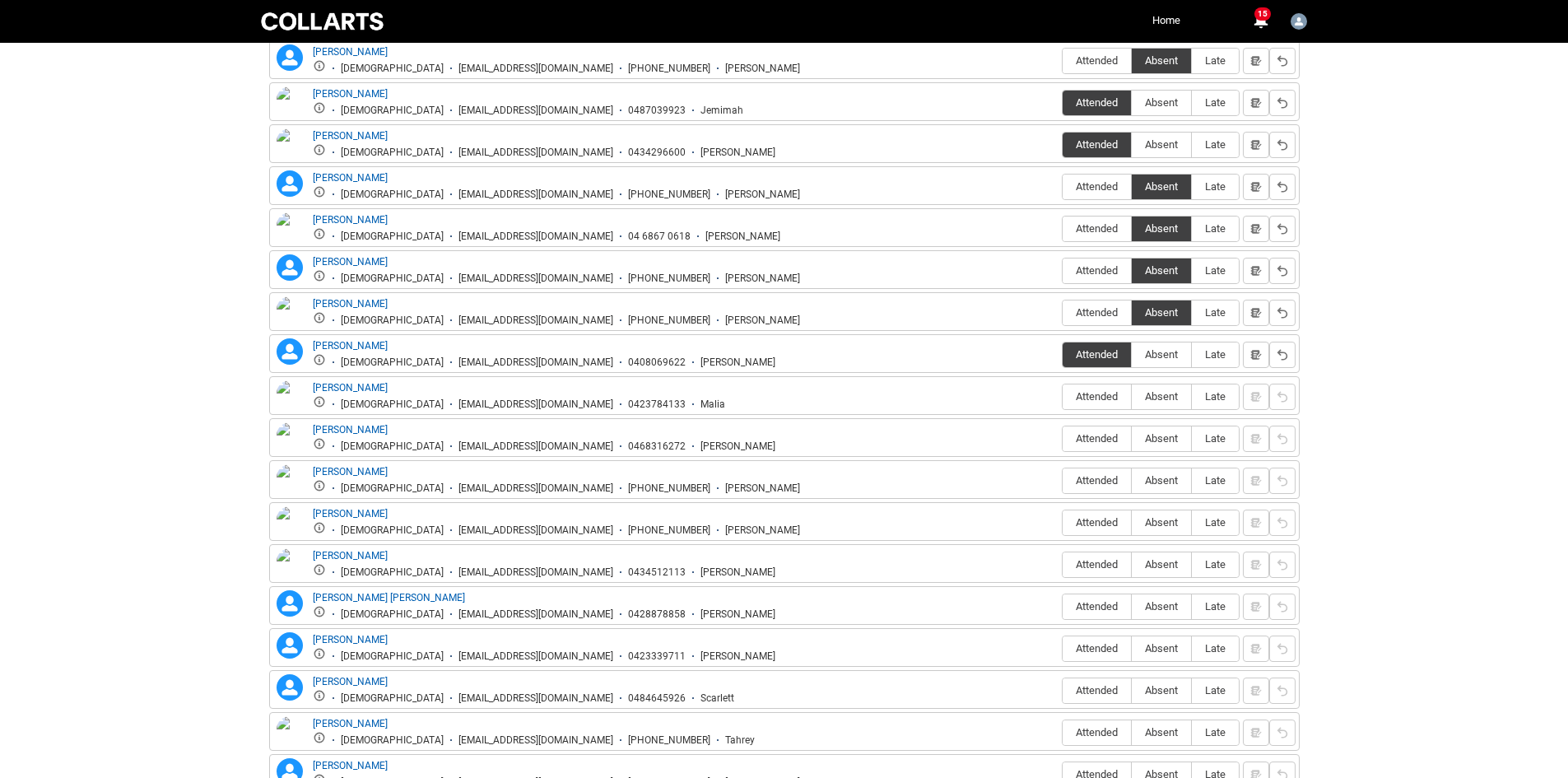
scroll to position [1179, 0]
click at [1170, 404] on label "Absent" at bounding box center [1161, 396] width 59 height 25
click at [1132, 396] on input "Absent" at bounding box center [1131, 395] width 1 height 1
type lightning-radio-group "Absent"
radio input "true"
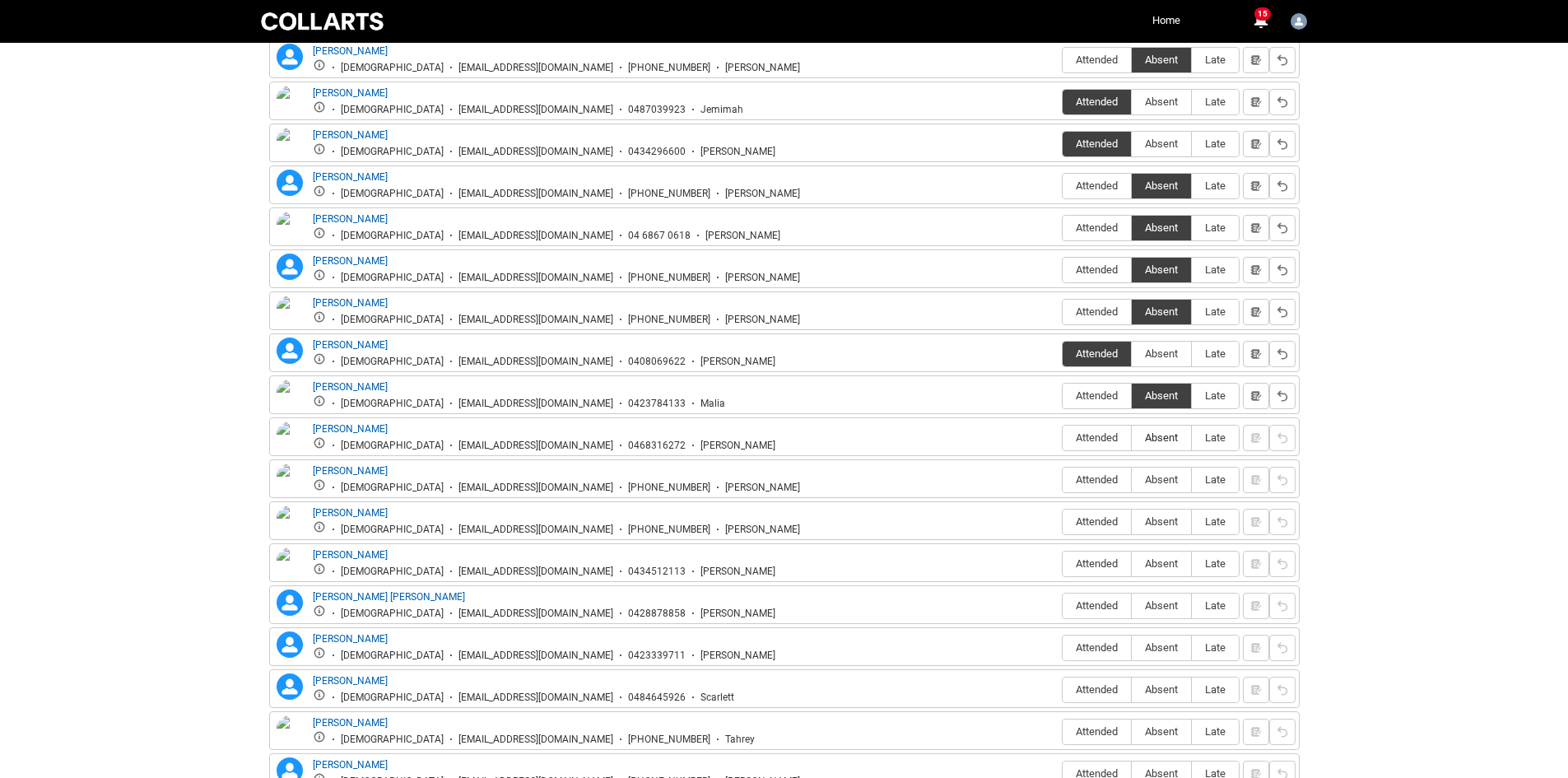
click at [1154, 441] on span "Absent" at bounding box center [1161, 437] width 59 height 13
click at [1132, 438] on input "Absent" at bounding box center [1131, 437] width 1 height 1
type lightning-radio-group "Absent"
radio input "true"
click at [1163, 483] on span "Absent" at bounding box center [1161, 480] width 59 height 13
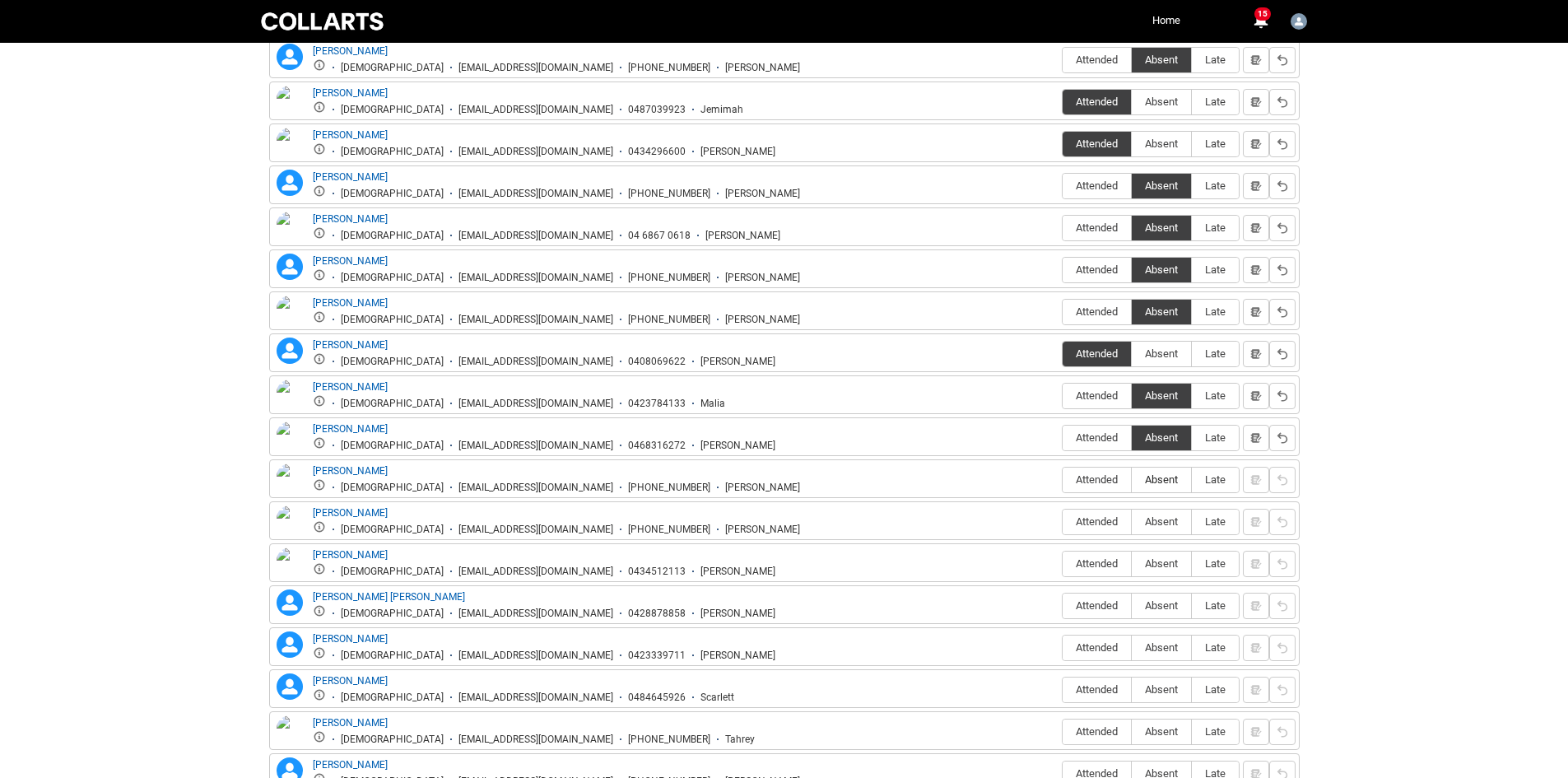
click at [1132, 480] on input "Absent" at bounding box center [1131, 479] width 1 height 1
type lightning-radio-group "Absent"
radio input "true"
click at [1165, 518] on span "Absent" at bounding box center [1161, 522] width 59 height 13
click at [1132, 521] on input "Absent" at bounding box center [1131, 521] width 1 height 1
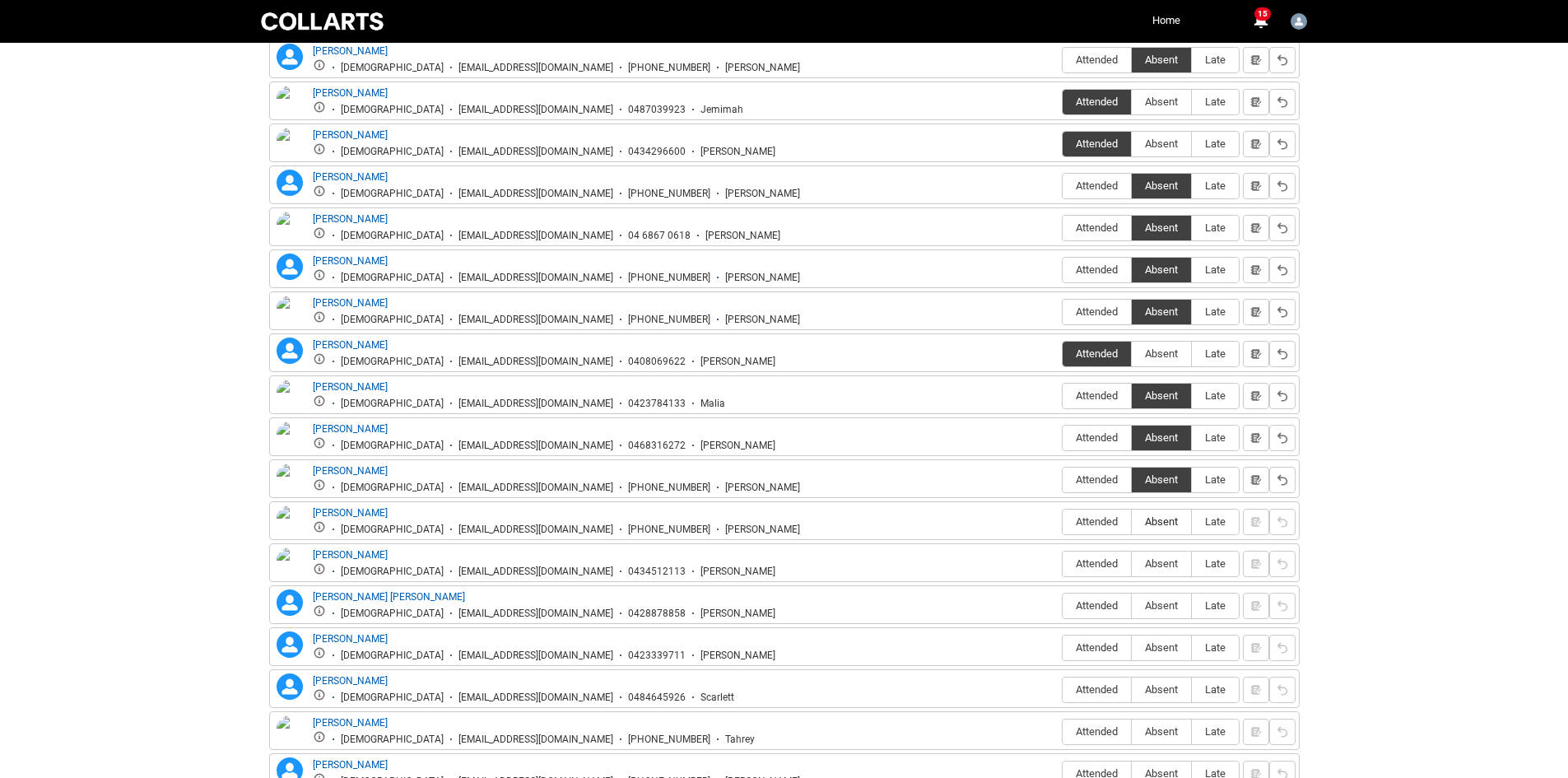
type lightning-radio-group "Absent"
radio input "true"
click at [1162, 565] on span "Absent" at bounding box center [1161, 564] width 59 height 13
click at [1132, 564] on input "Absent" at bounding box center [1131, 563] width 1 height 1
type lightning-radio-group "Absent"
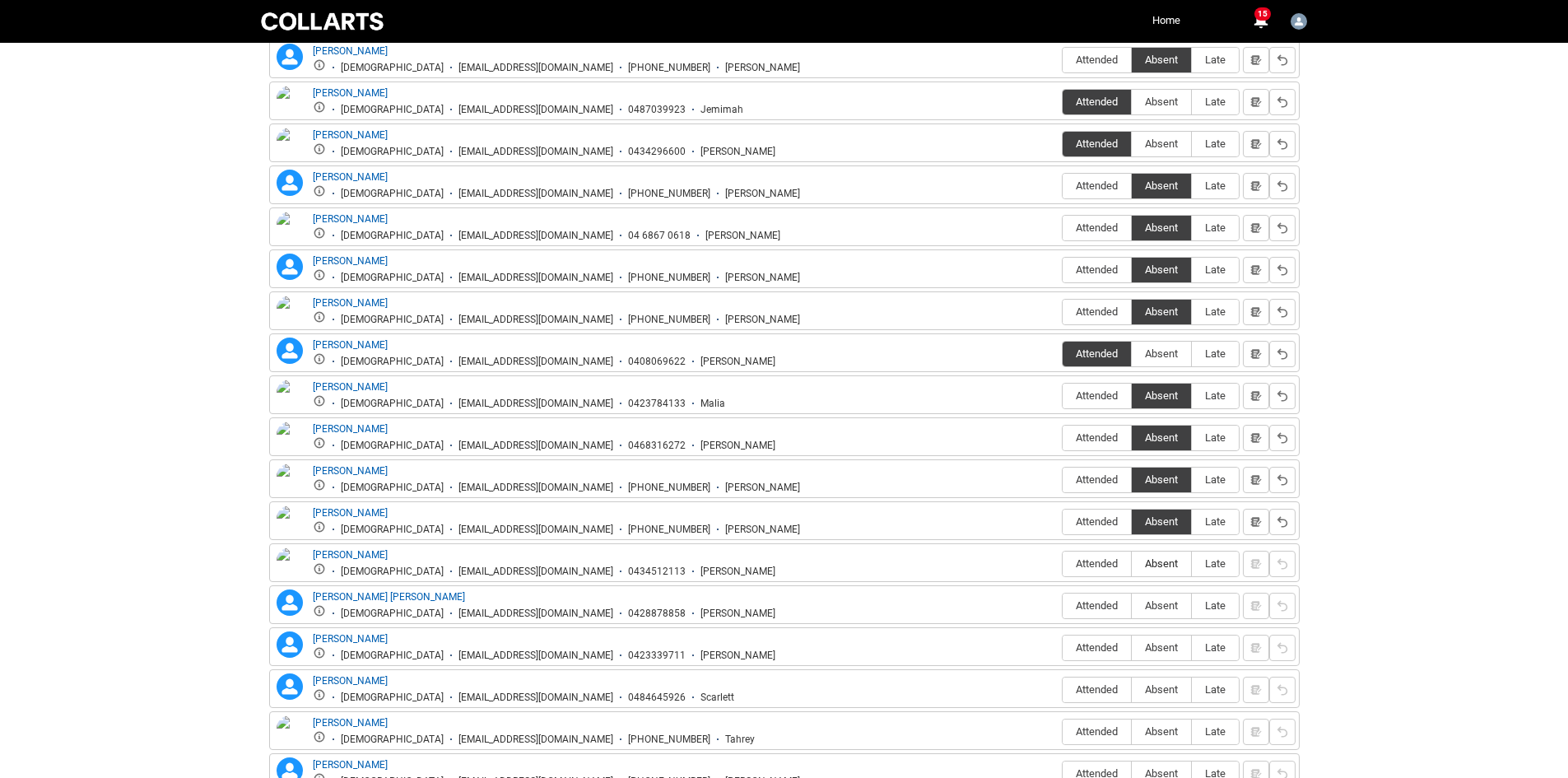
radio input "true"
click at [1096, 613] on label "Attended" at bounding box center [1096, 606] width 68 height 25
click at [1063, 605] on input "Attended" at bounding box center [1062, 604] width 1 height 1
type lightning-radio-group "Attended"
radio input "true"
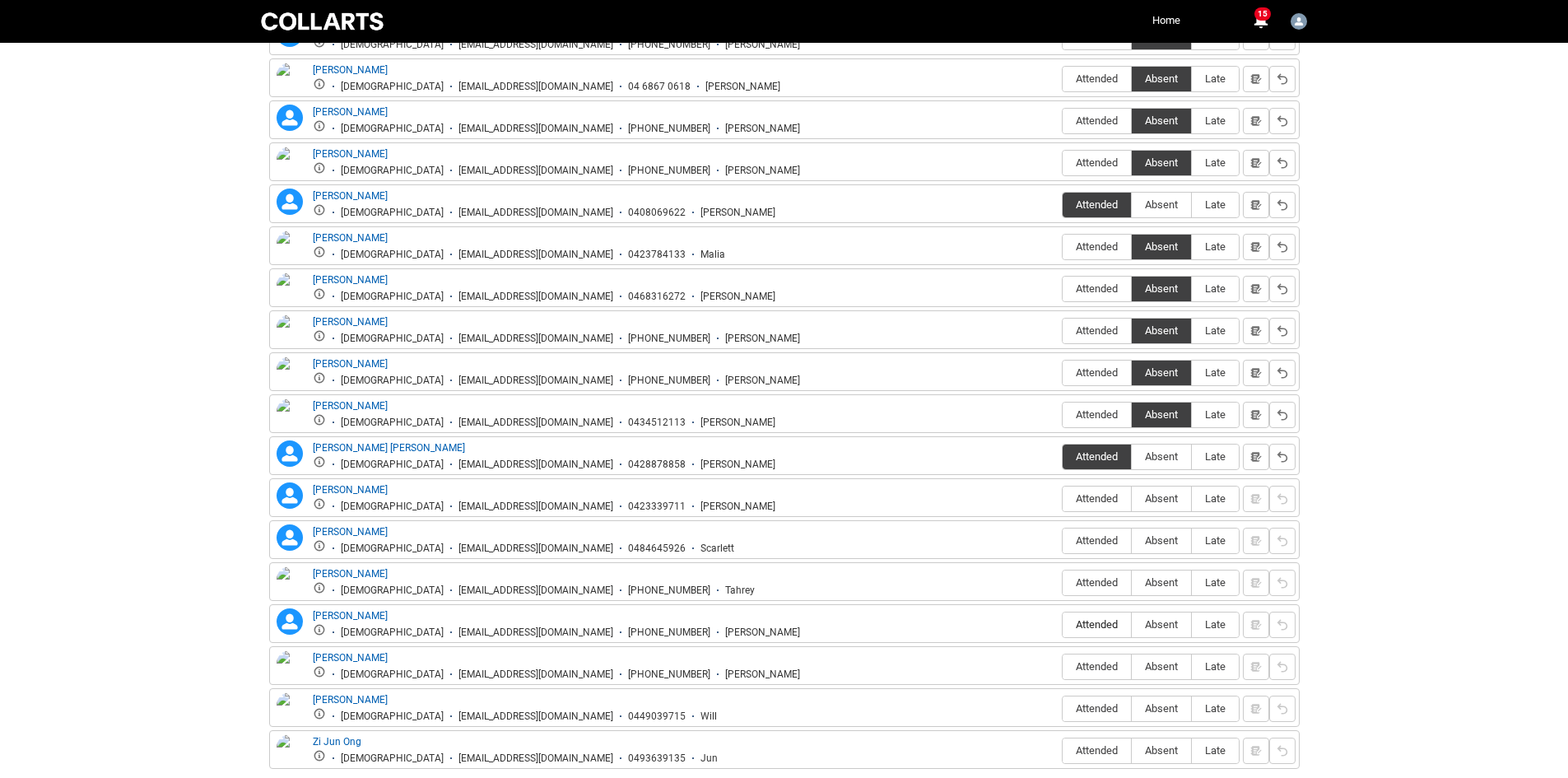
scroll to position [1344, 0]
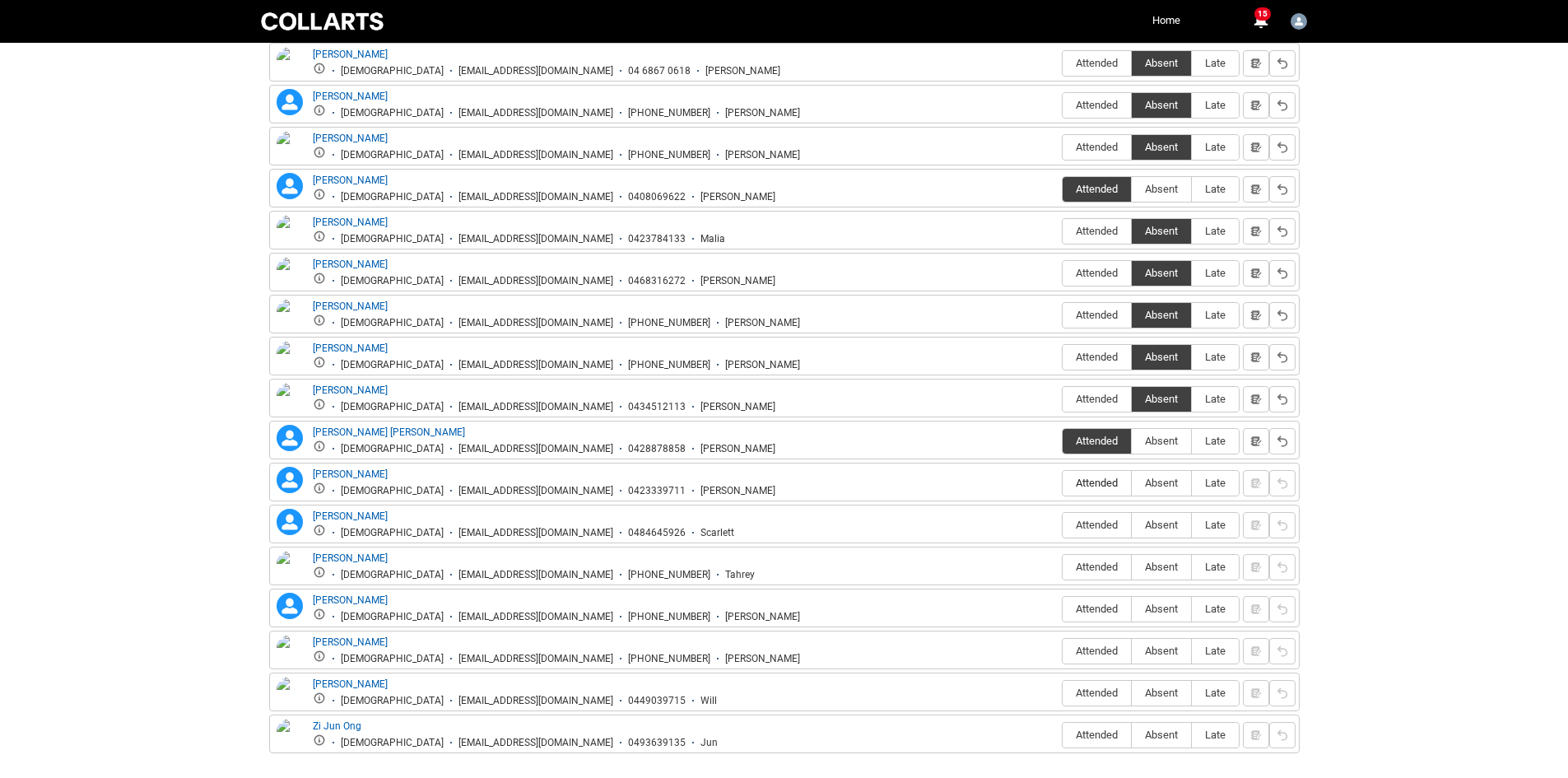
click at [1120, 490] on label "Attended" at bounding box center [1096, 484] width 68 height 25
click at [1063, 483] on input "Attended" at bounding box center [1062, 483] width 1 height 1
type lightning-radio-group "Attended"
radio input "true"
click at [1209, 445] on span "Late" at bounding box center [1215, 441] width 47 height 13
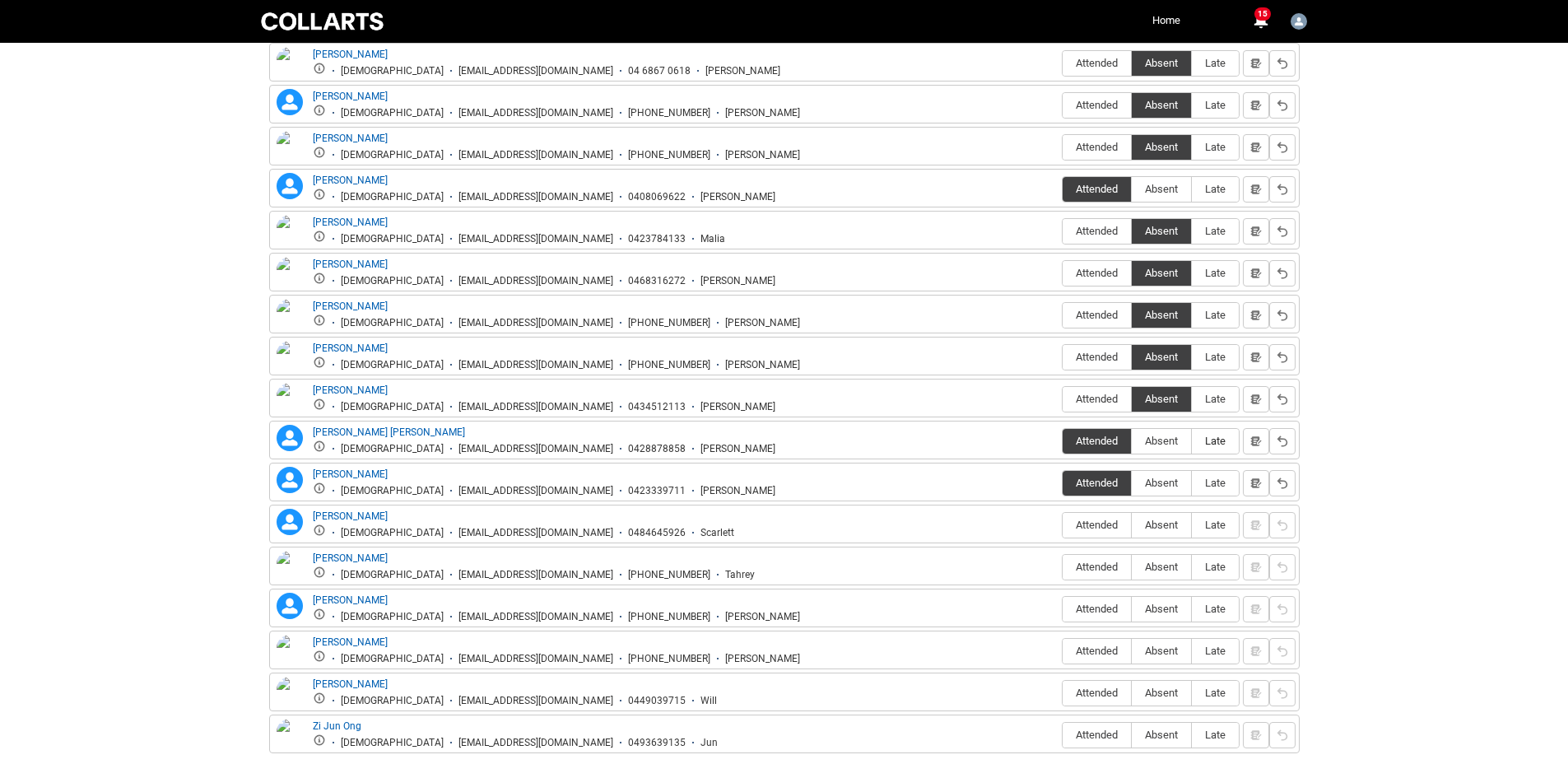
click at [1192, 441] on input "Late" at bounding box center [1191, 440] width 1 height 1
type lightning-radio-group "Late"
radio input "true"
click at [1211, 491] on label "Late" at bounding box center [1215, 484] width 47 height 25
click at [1192, 483] on input "Late" at bounding box center [1191, 483] width 1 height 1
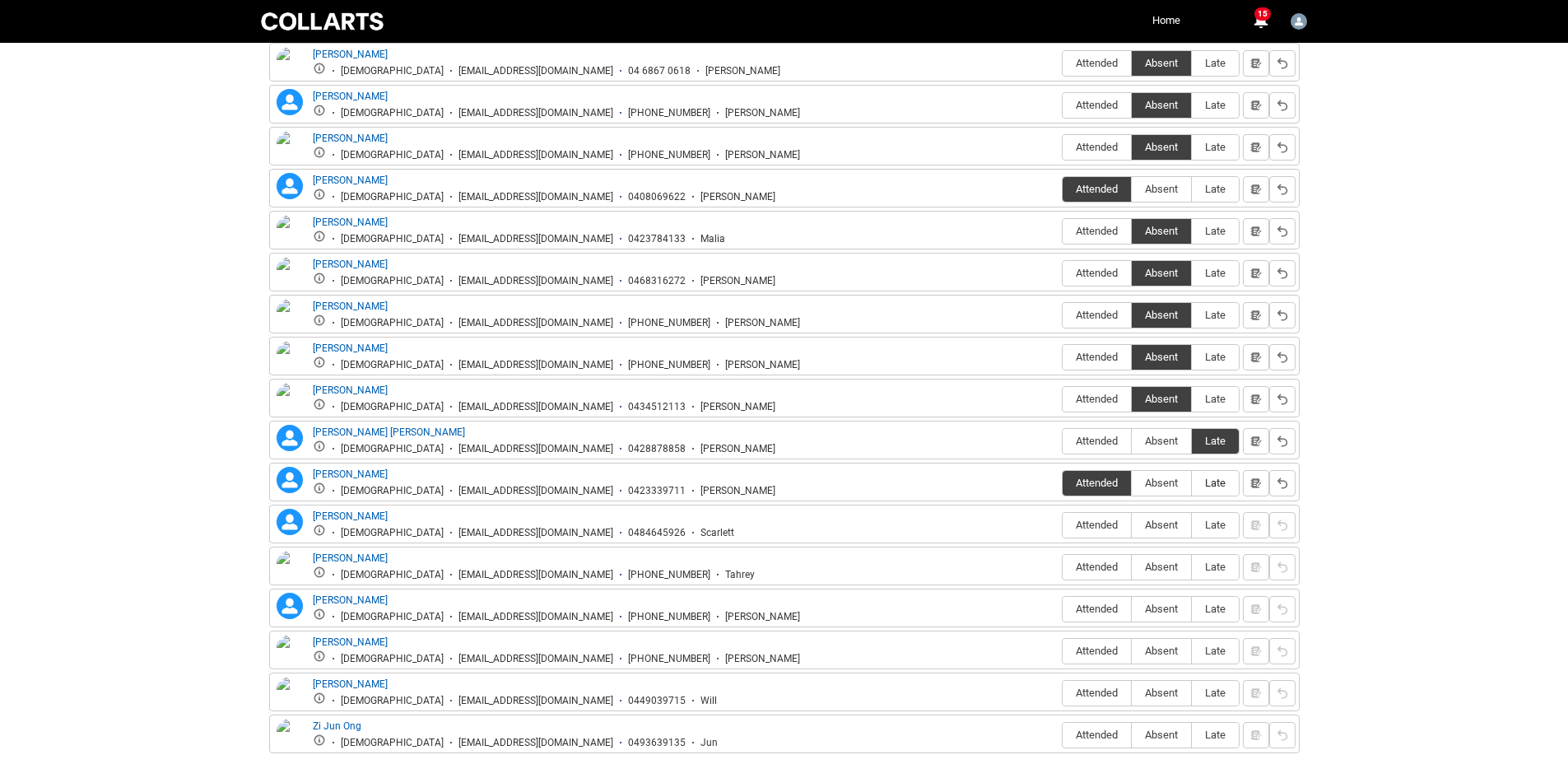
type lightning-radio-group "Late"
radio input "true"
click at [1167, 530] on span "Absent" at bounding box center [1161, 524] width 59 height 13
click at [1132, 525] on input "Absent" at bounding box center [1131, 524] width 1 height 1
type lightning-radio-group "Absent"
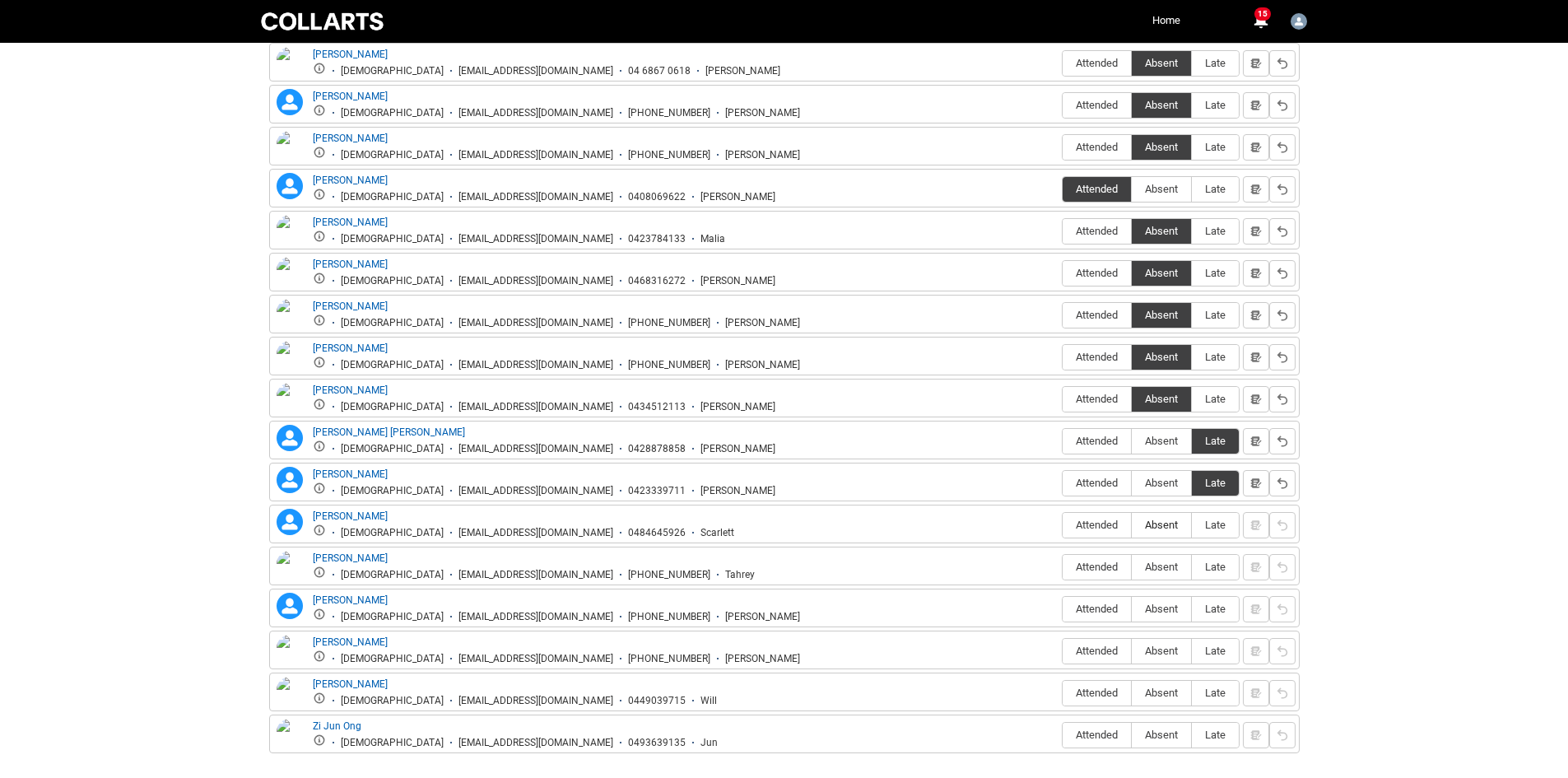
radio input "true"
click at [1162, 564] on span "Absent" at bounding box center [1161, 567] width 59 height 13
click at [1132, 566] on input "Absent" at bounding box center [1131, 566] width 1 height 1
type lightning-radio-group "Absent"
radio input "true"
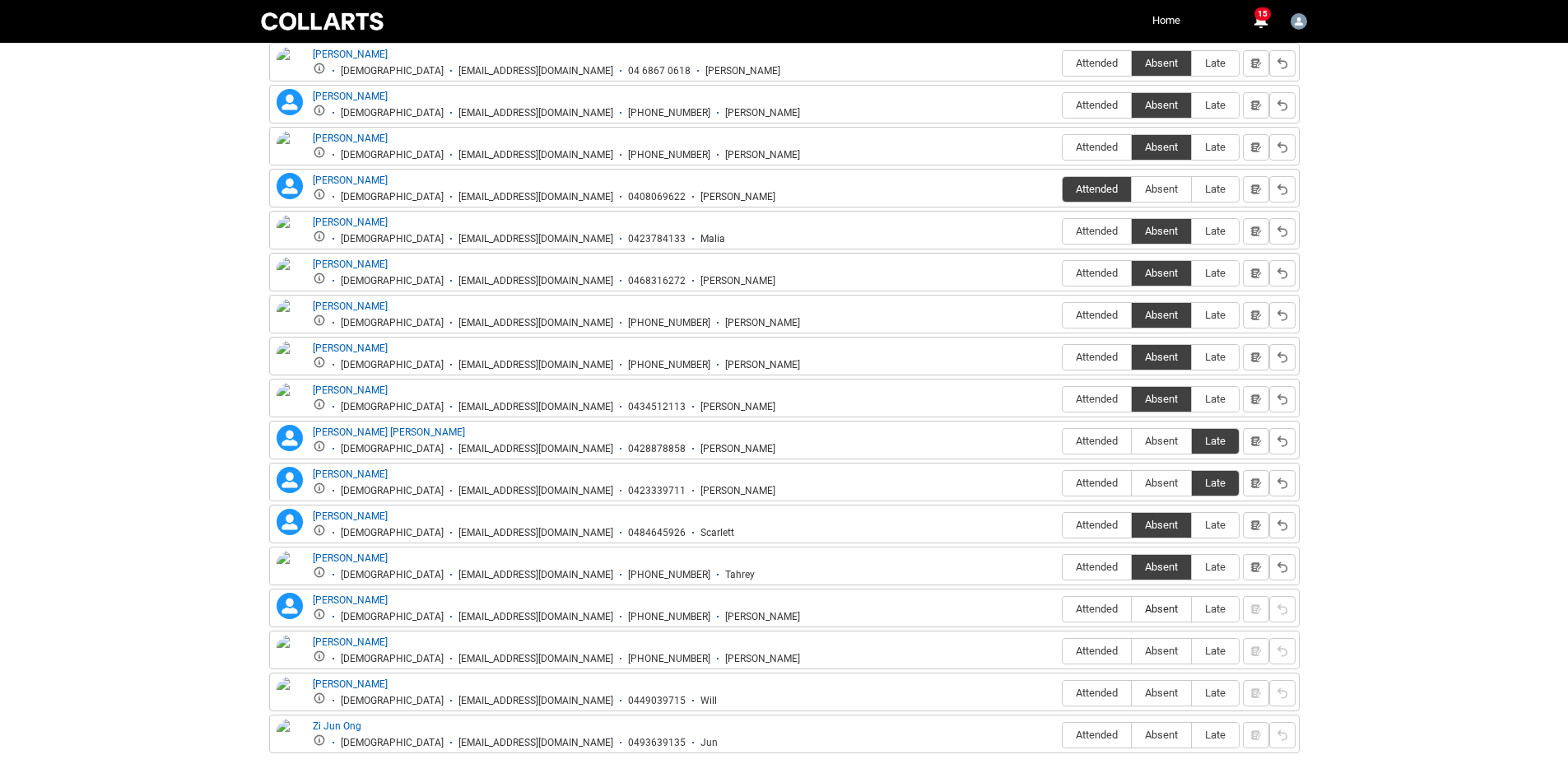
click at [1162, 612] on span "Absent" at bounding box center [1161, 609] width 59 height 13
click at [1132, 609] on input "Absent" at bounding box center [1131, 608] width 1 height 1
type lightning-radio-group "Absent"
radio input "true"
click at [1084, 646] on span "Attended" at bounding box center [1096, 651] width 68 height 13
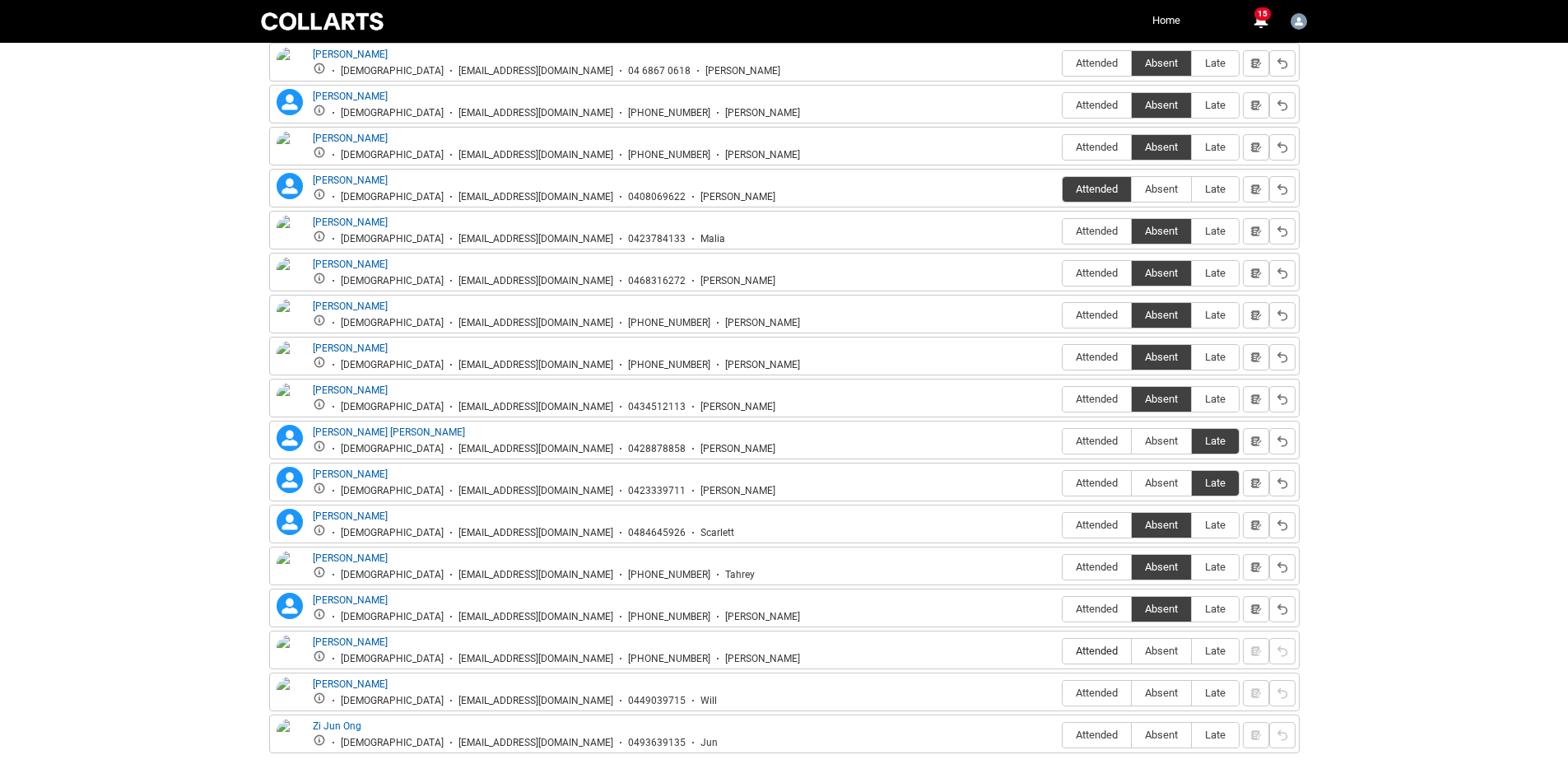
click at [1063, 650] on input "Attended" at bounding box center [1062, 650] width 1 height 1
type lightning-radio-group "Attended"
radio input "true"
click at [1163, 697] on span "Absent" at bounding box center [1161, 693] width 59 height 13
click at [1132, 693] on input "Absent" at bounding box center [1131, 692] width 1 height 1
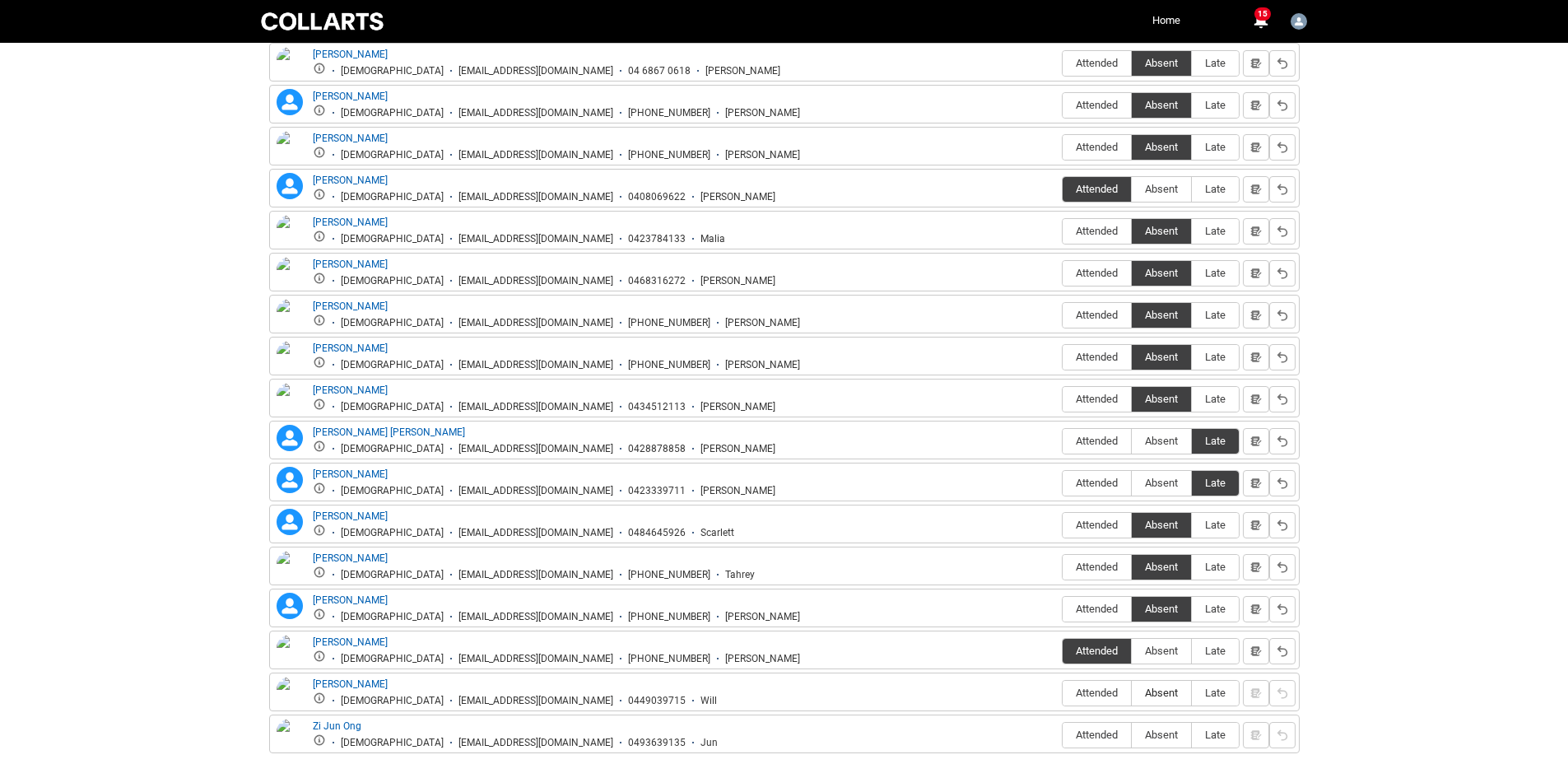
type lightning-radio-group "Absent"
radio input "true"
click at [1162, 747] on label "Absent" at bounding box center [1161, 735] width 59 height 25
click at [1132, 735] on input "Absent" at bounding box center [1131, 734] width 1 height 1
type lightning-radio-group "Absent"
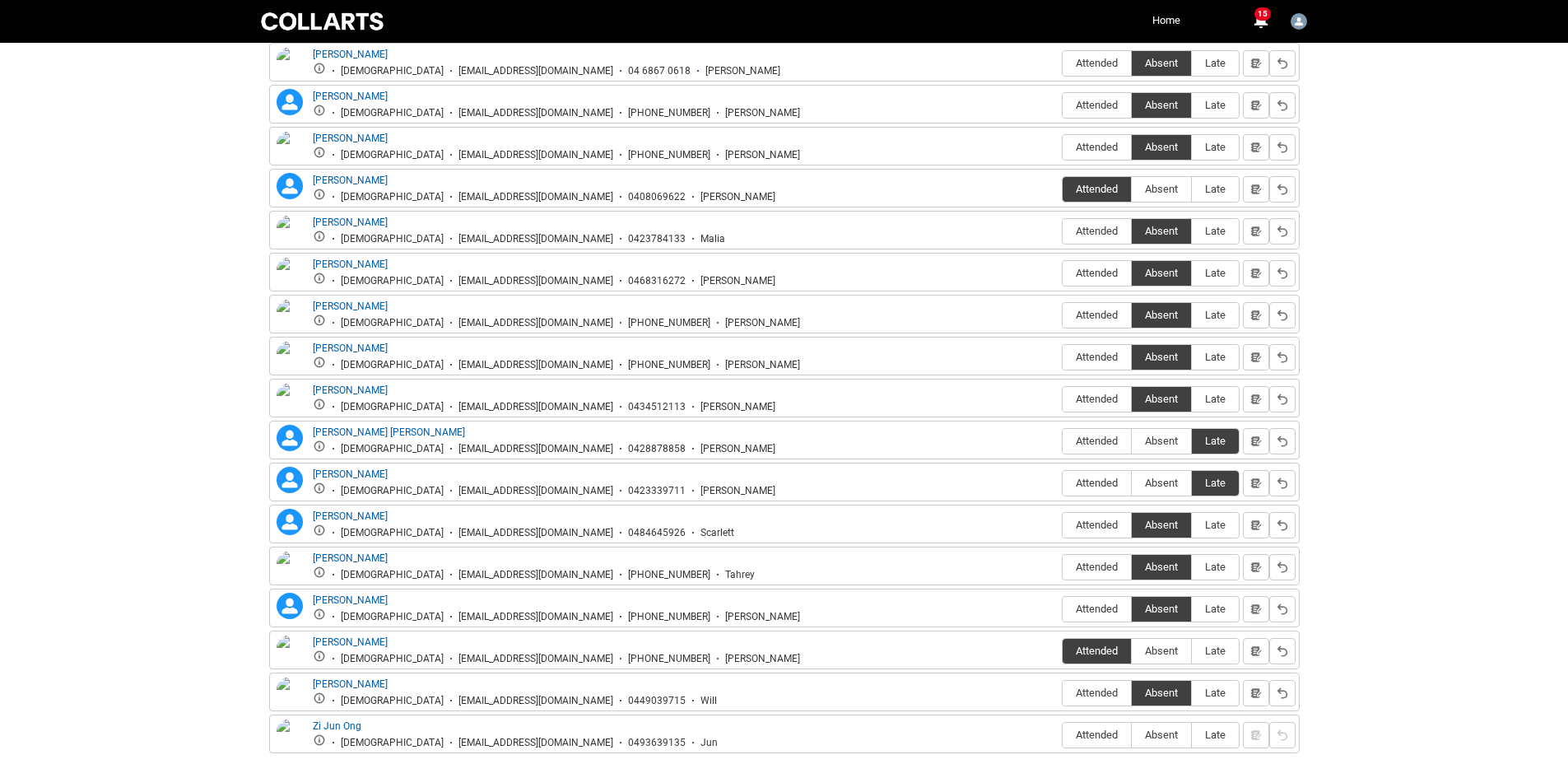
radio input "true"
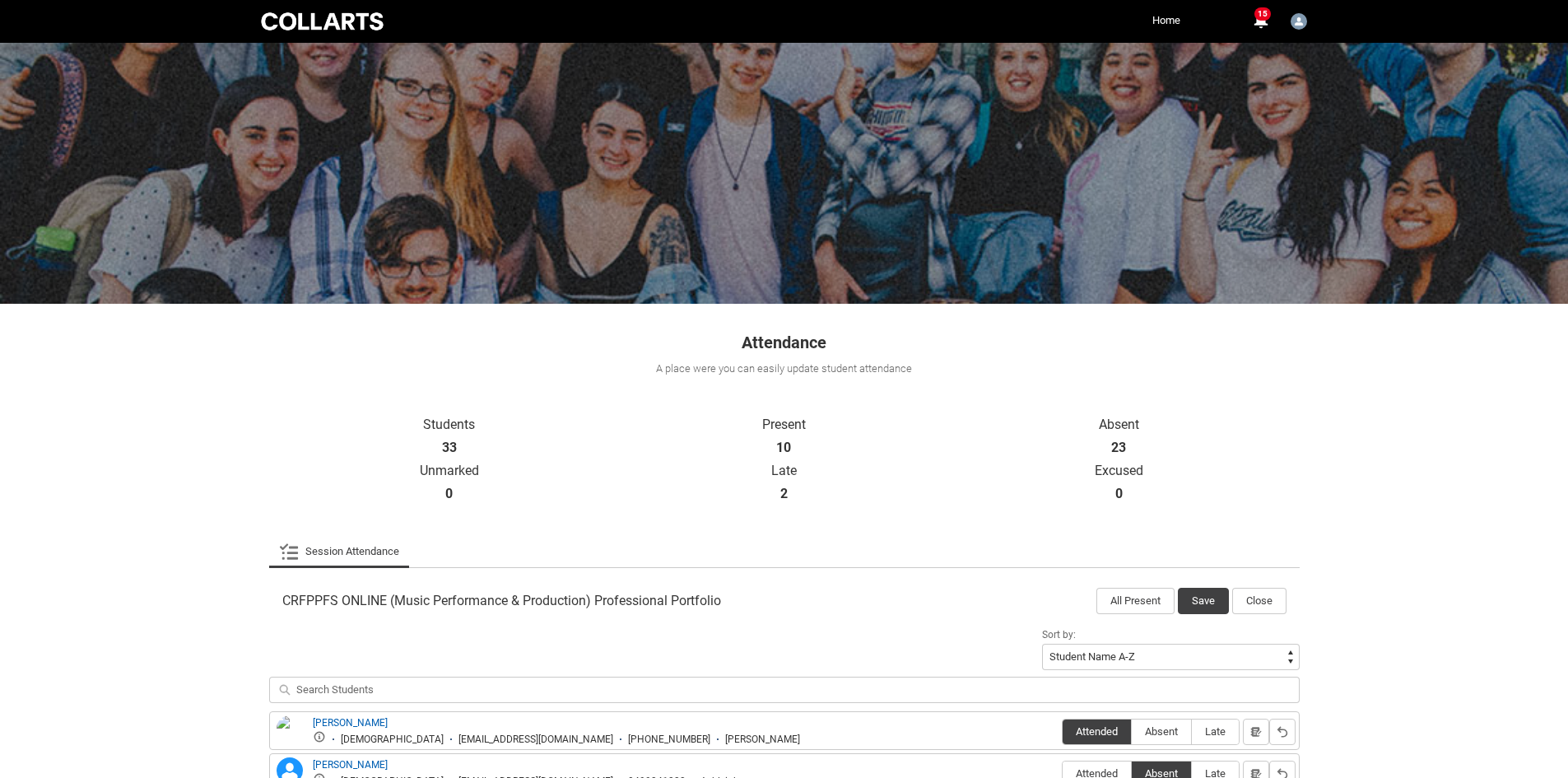
scroll to position [0, 0]
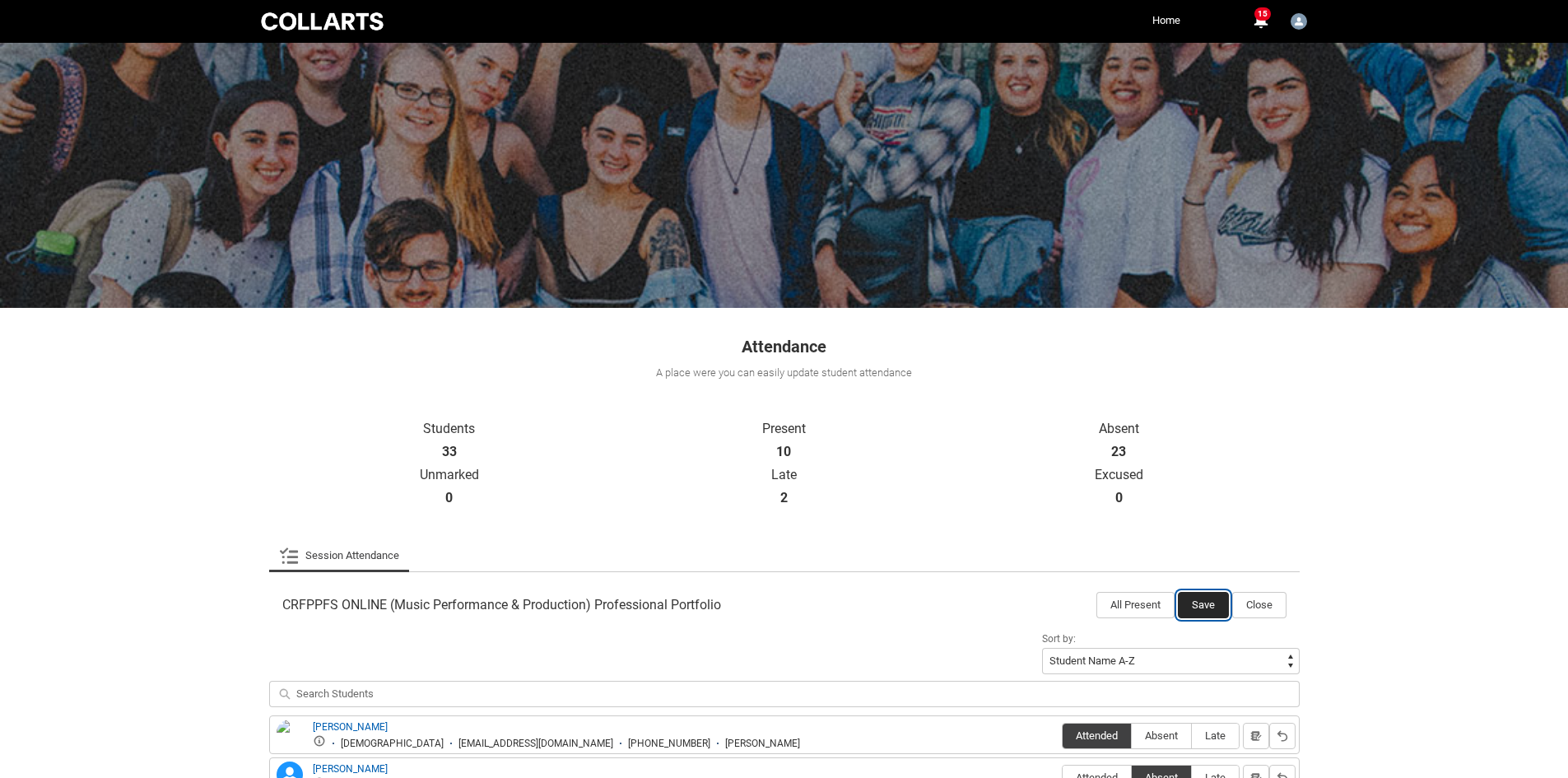
click at [1195, 608] on button "Save" at bounding box center [1203, 604] width 51 height 26
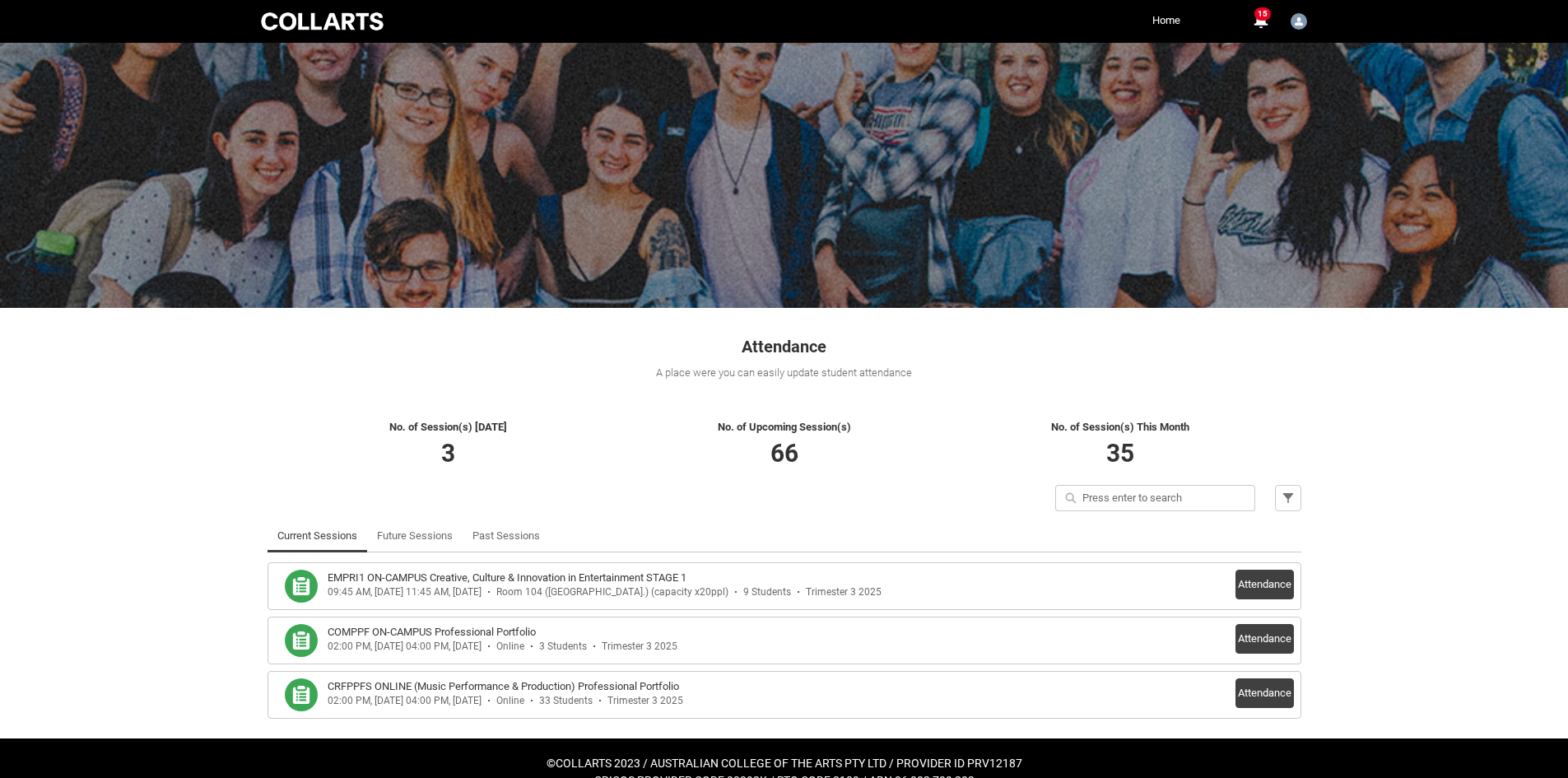
click at [1420, 451] on div "Skip to Main Content Collarts Education Community Home More 15 Notifications 15…" at bounding box center [784, 402] width 1568 height 804
click at [1260, 702] on button "Attendance" at bounding box center [1264, 693] width 58 height 30
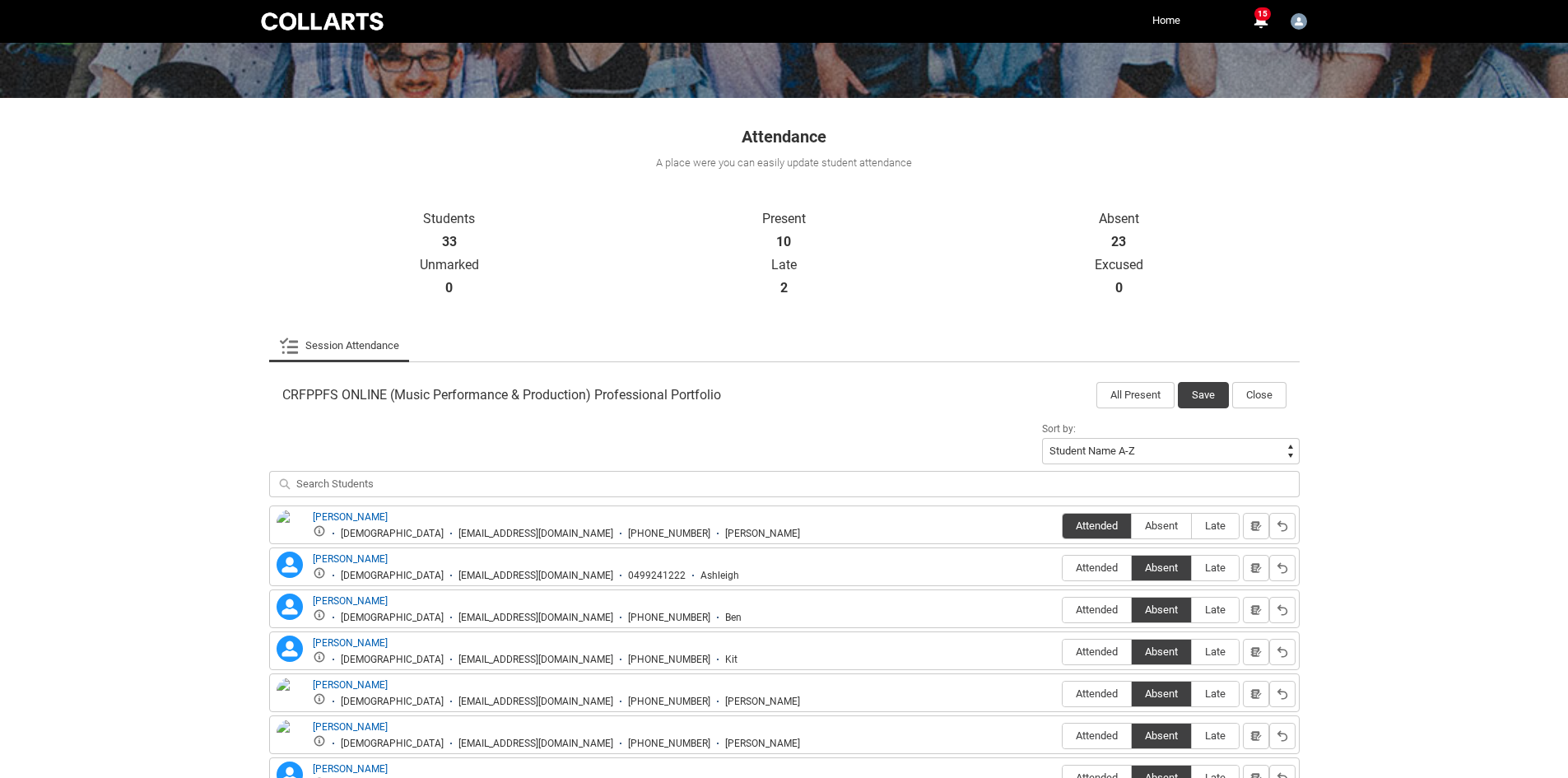
scroll to position [329, 0]
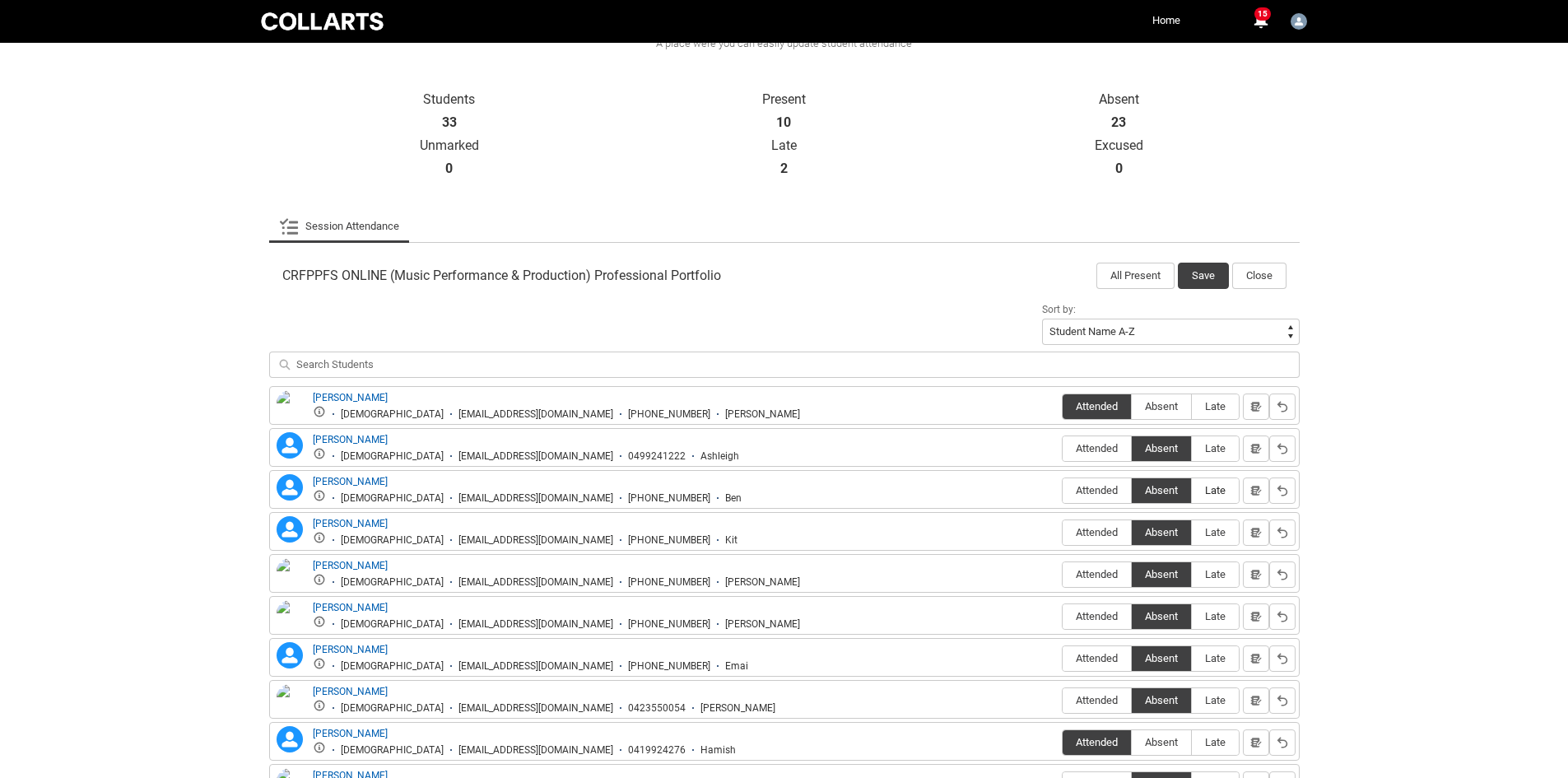
click at [1225, 492] on span "Late" at bounding box center [1215, 490] width 47 height 13
click at [1192, 491] on input "Late" at bounding box center [1191, 490] width 1 height 1
type lightning-radio-group "Late"
radio input "true"
click at [1216, 273] on button "Save" at bounding box center [1203, 275] width 51 height 26
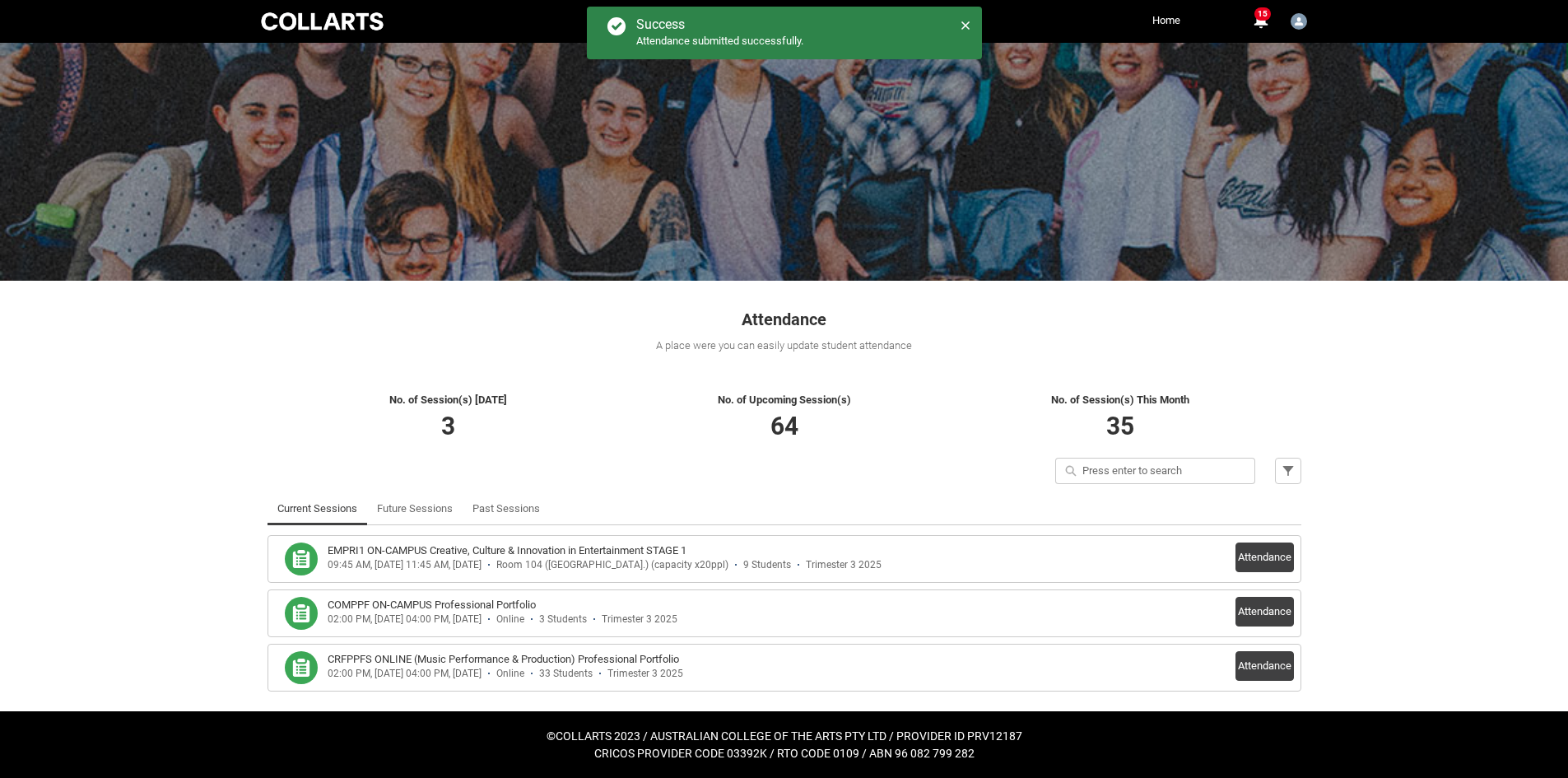
scroll to position [27, 0]
